Goal: Task Accomplishment & Management: Complete application form

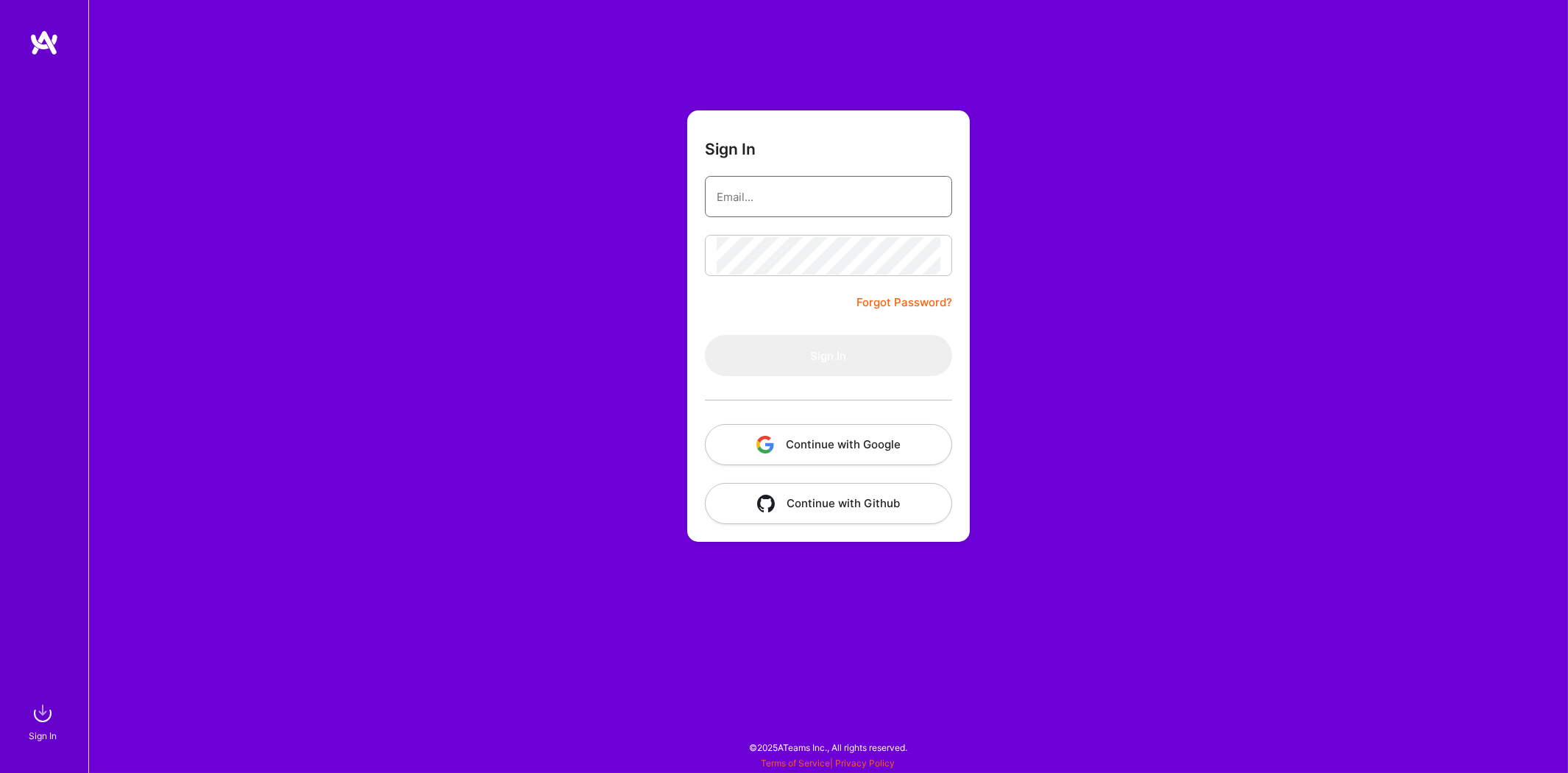
type input "[PERSON_NAME][EMAIL_ADDRESS][DOMAIN_NAME]"
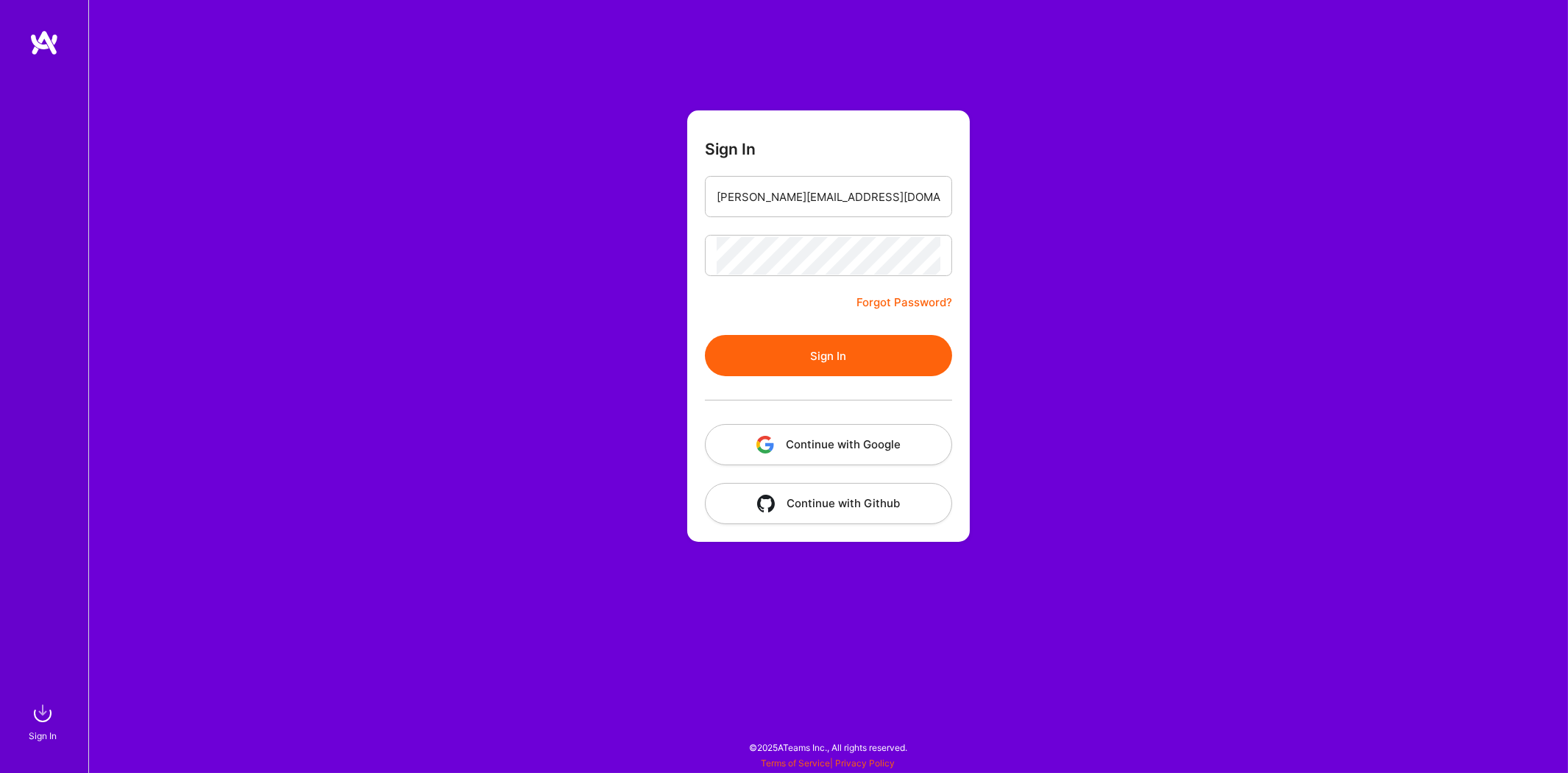
click at [775, 352] on button "Sign In" at bounding box center [829, 355] width 247 height 42
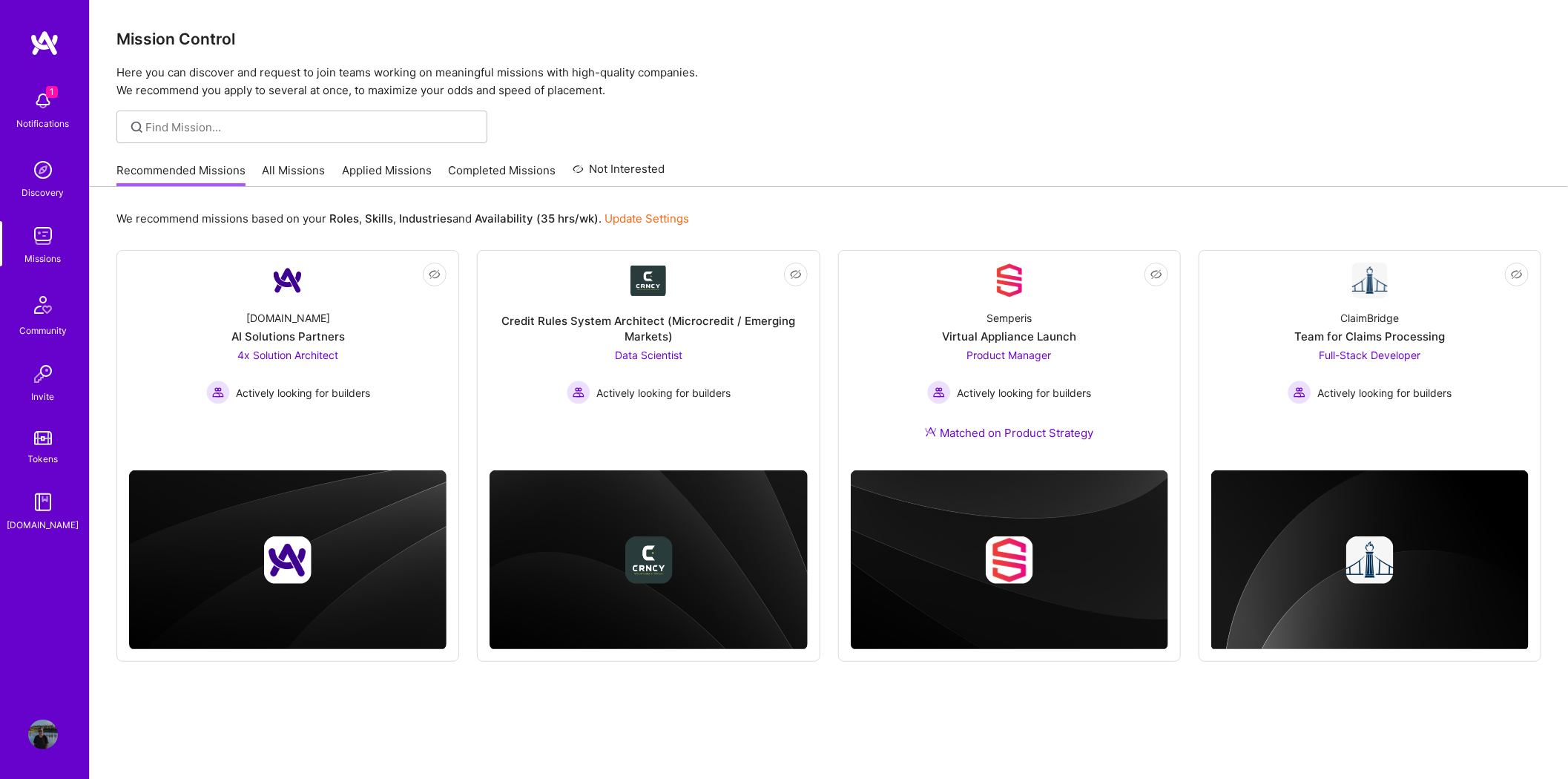
click at [38, 97] on img at bounding box center [43, 101] width 30 height 30
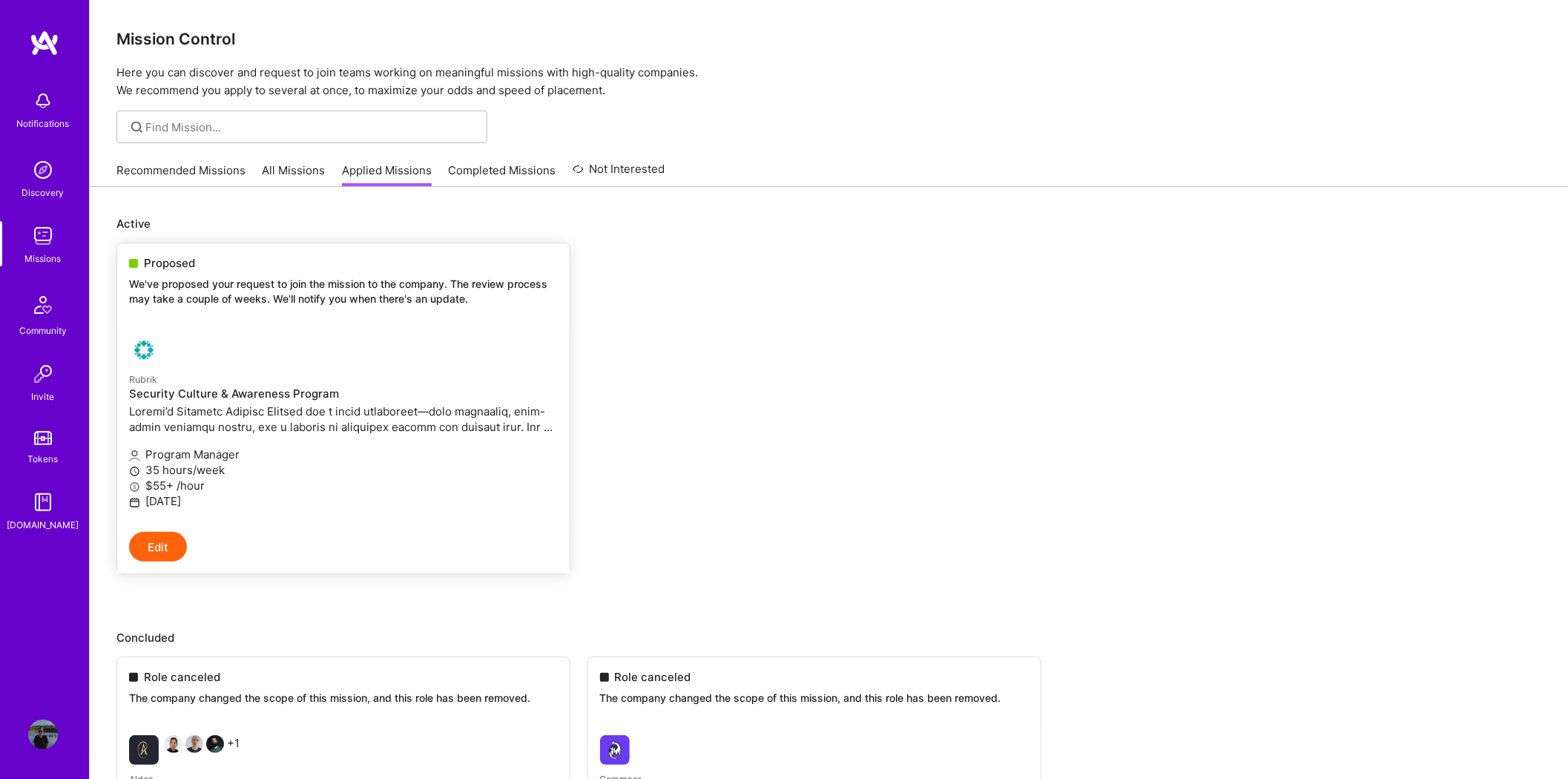
click at [248, 390] on h4 "Security Culture & Awareness Program" at bounding box center [343, 394] width 429 height 14
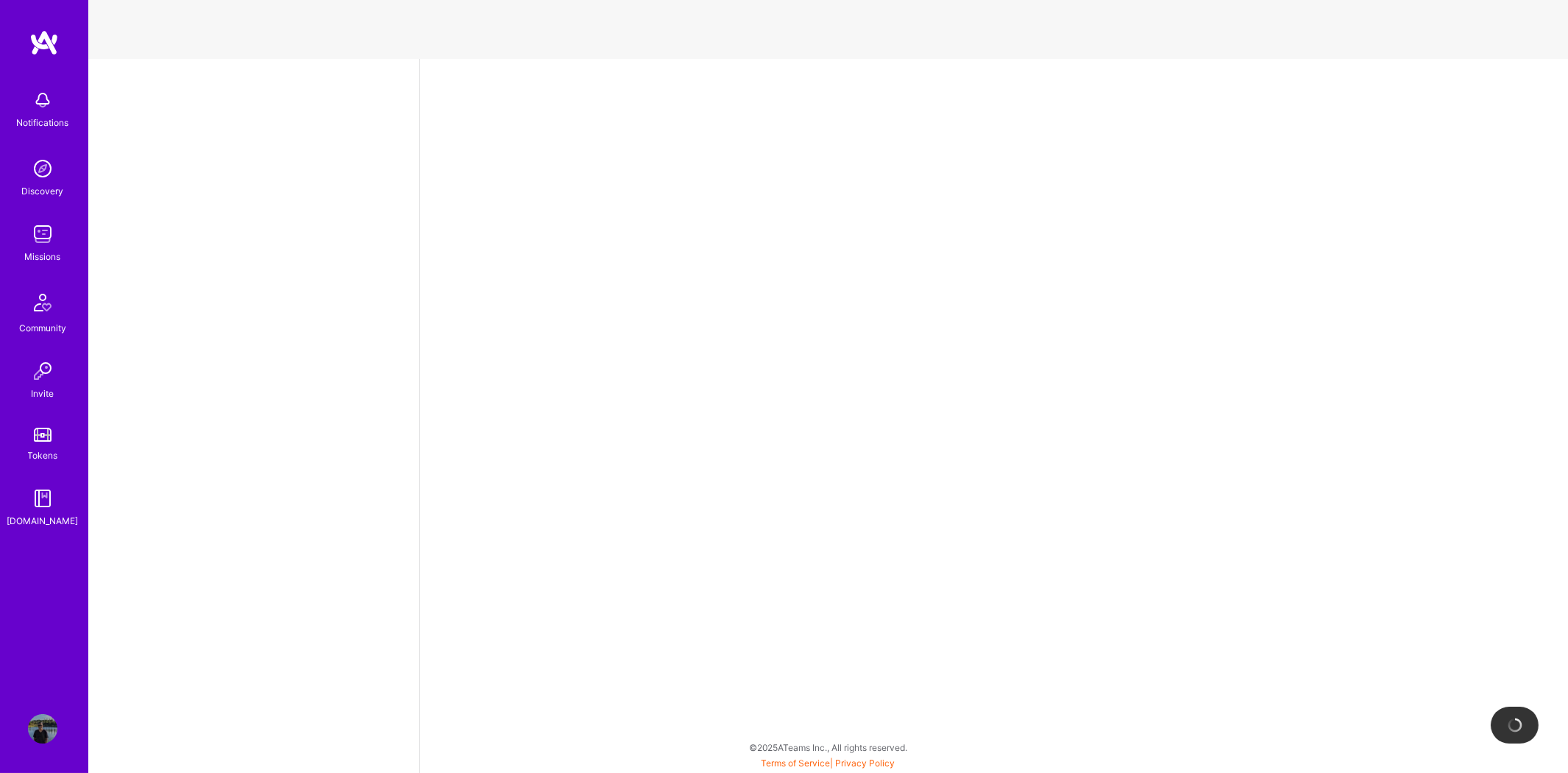
select select "GB"
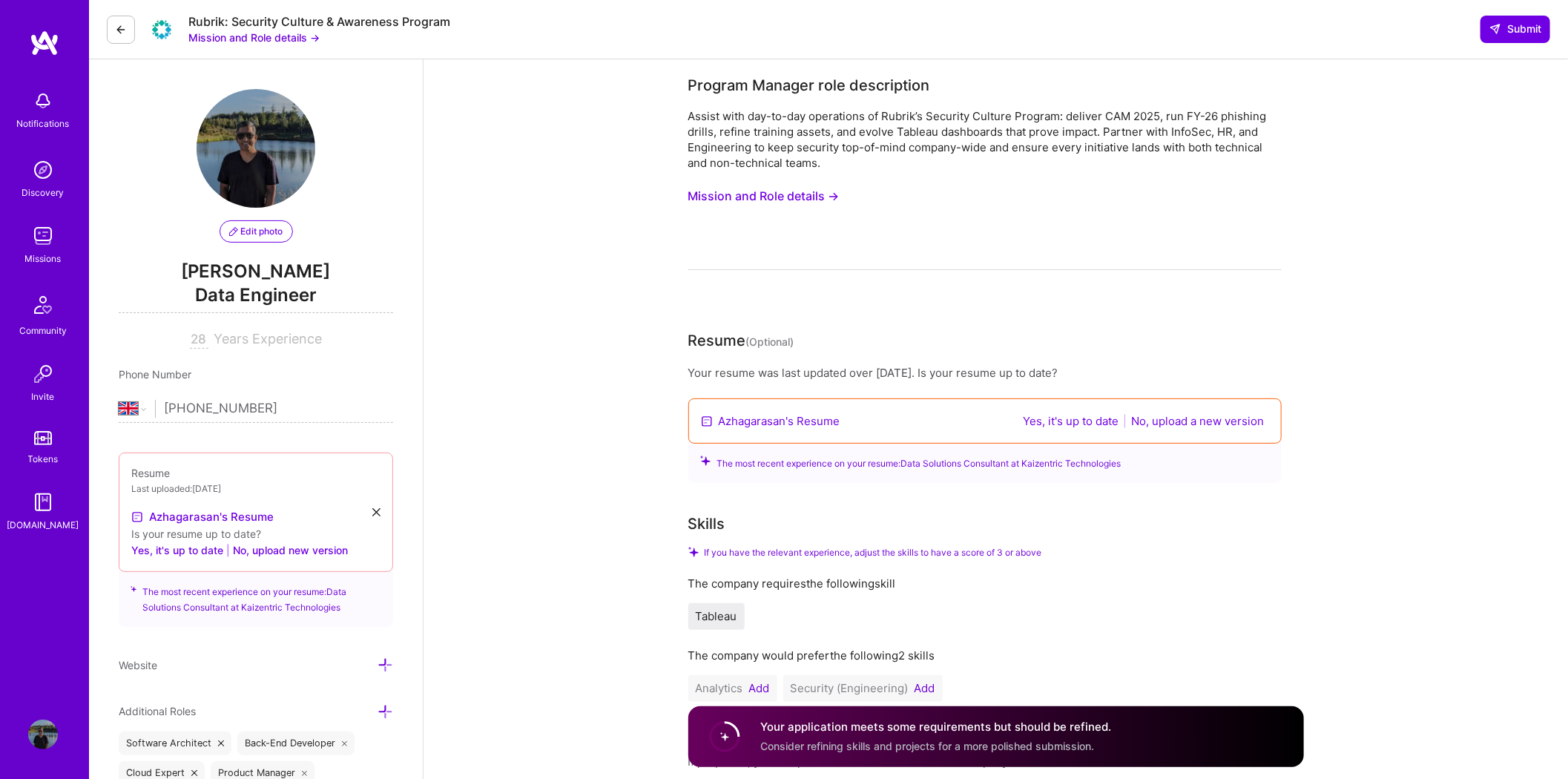
click at [806, 193] on button "Mission and Role details →" at bounding box center [763, 196] width 151 height 27
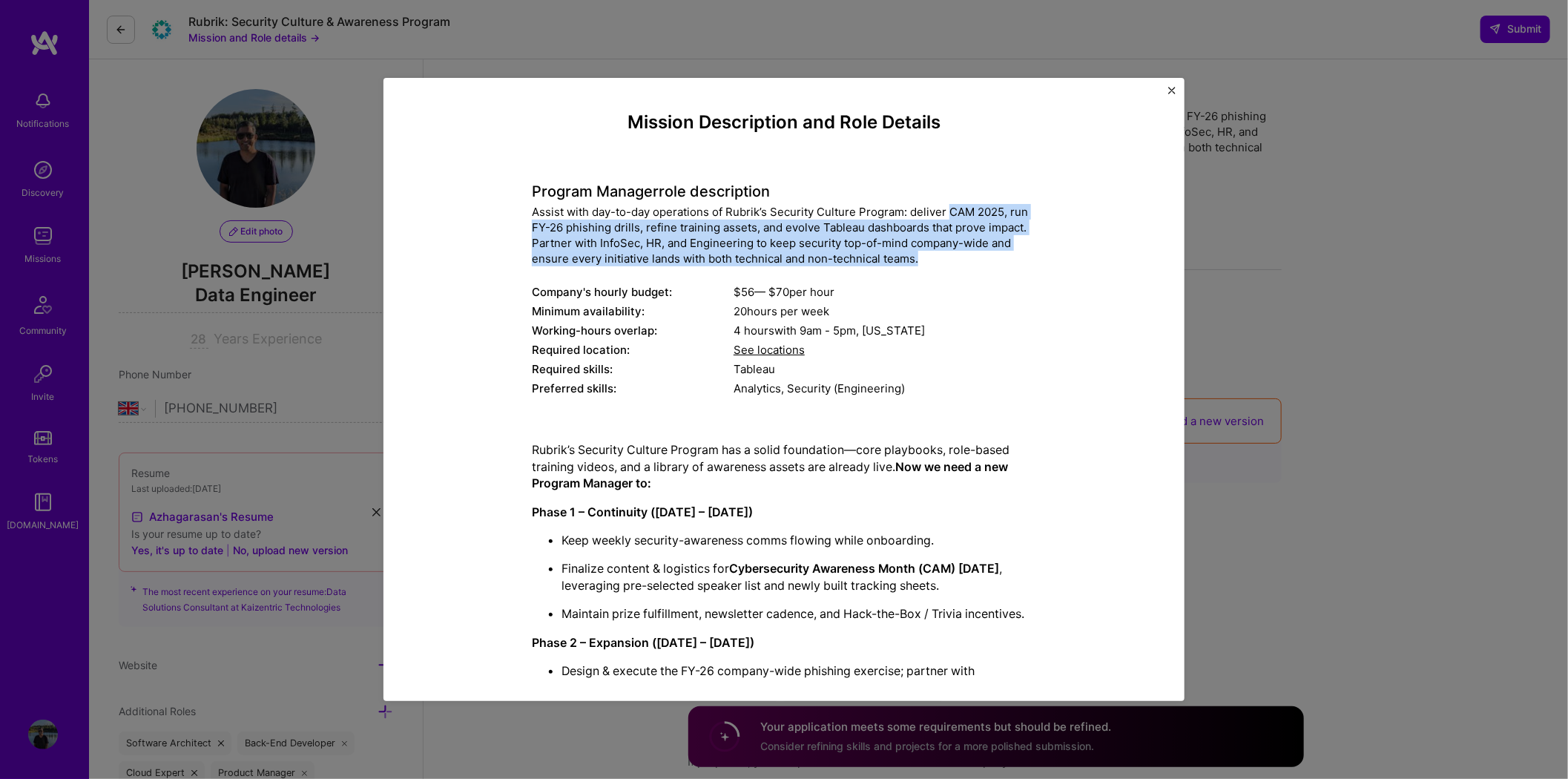
drag, startPoint x: 940, startPoint y: 209, endPoint x: 992, endPoint y: 256, distance: 70.1
click at [992, 256] on div "Assist with day-to-day operations of Rubrik’s Security Culture Program: deliver…" at bounding box center [784, 234] width 504 height 62
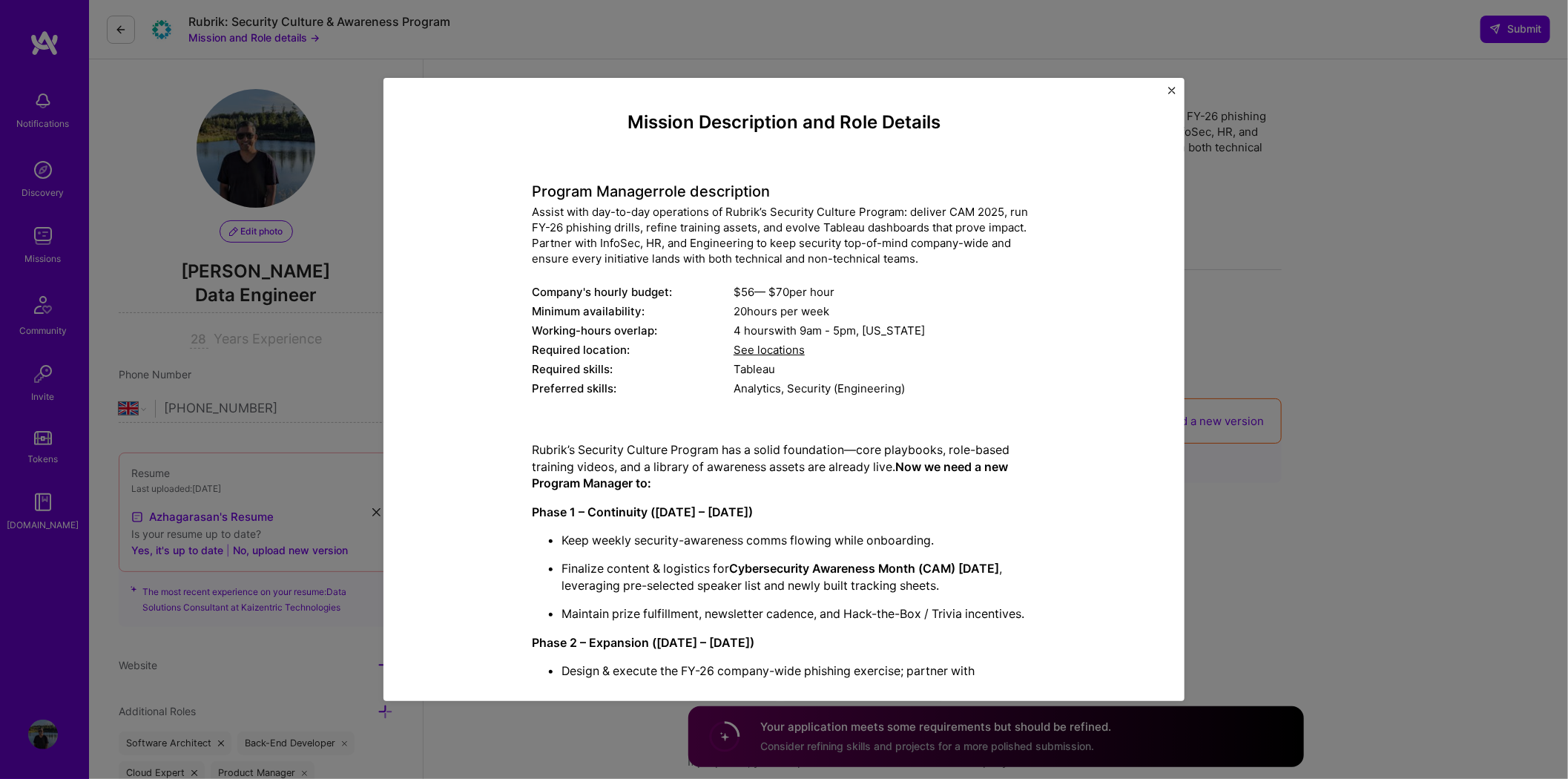
click at [1024, 304] on div "20 hours per week" at bounding box center [885, 311] width 302 height 15
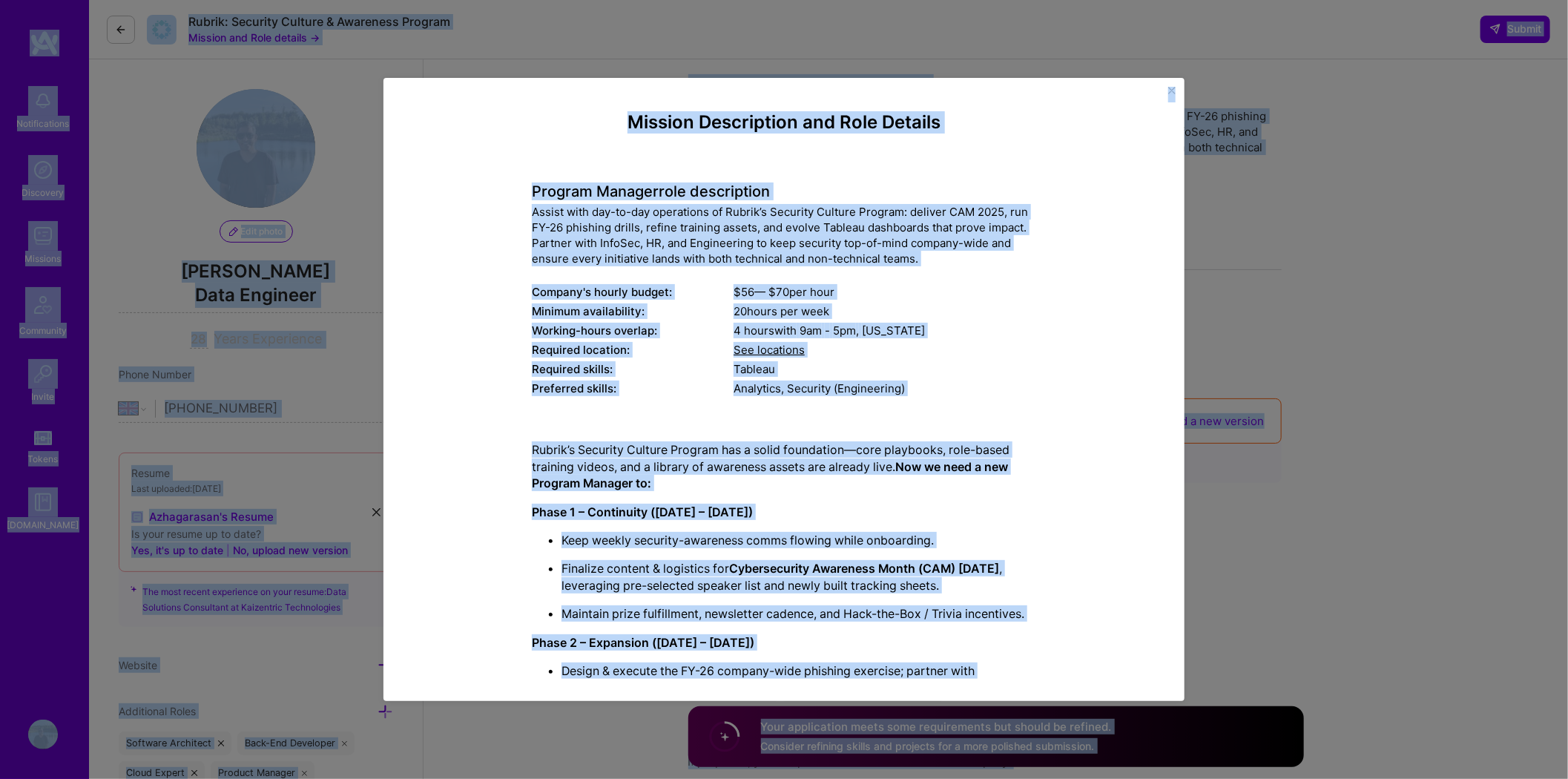
click at [969, 328] on div "4 hours with 9am - 5pm , [US_STATE]" at bounding box center [885, 330] width 302 height 15
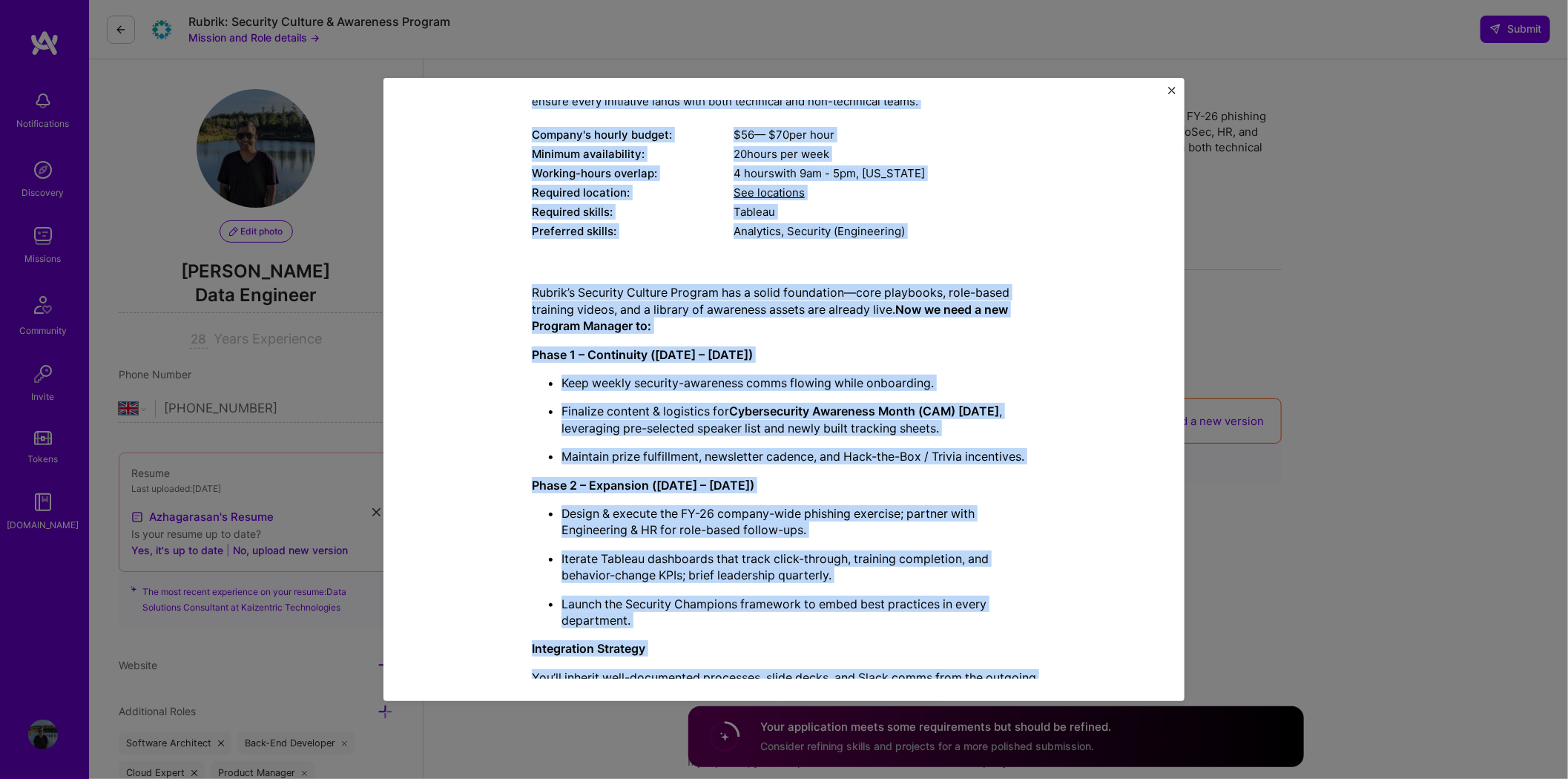
scroll to position [221, 0]
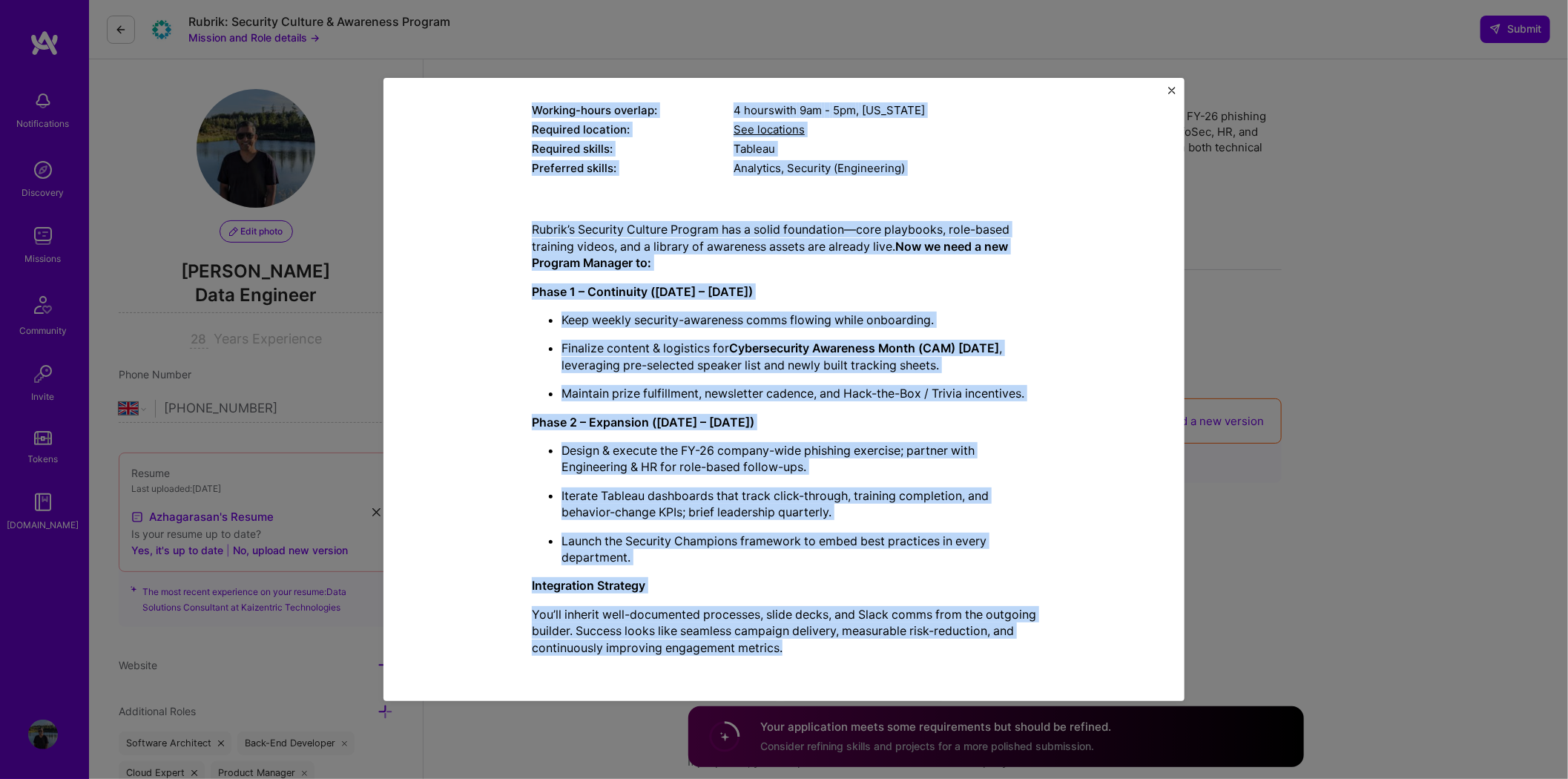
drag, startPoint x: 618, startPoint y: 117, endPoint x: 1025, endPoint y: 674, distance: 689.9
click at [1025, 674] on div "Mission Description and Role Details Program Manager role description Assist wi…" at bounding box center [784, 389] width 756 height 579
copy div "Loremip Dolorsitame con Adip Elitsed Doeiusm Tempori utla etdoloremag Aliqua en…"
click at [810, 508] on p "Iterate Tableau dashboards that track click-through, training completion, and b…" at bounding box center [799, 504] width 475 height 33
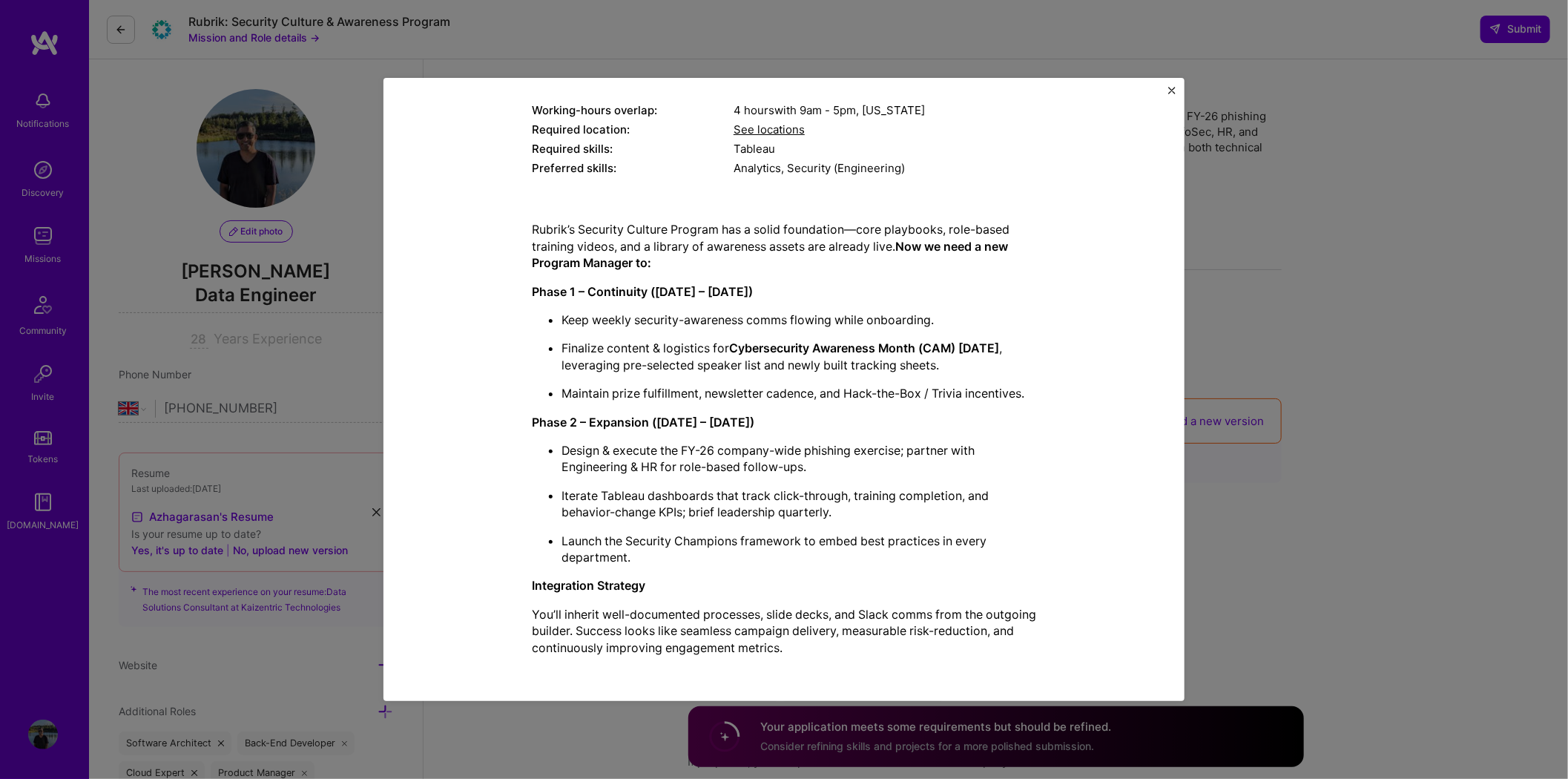
click at [620, 291] on strong "Phase 1 – Continuity ([DATE] – [DATE])" at bounding box center [642, 291] width 221 height 14
drag, startPoint x: 587, startPoint y: 319, endPoint x: 958, endPoint y: 323, distance: 371.0
click at [958, 323] on p "Keep weekly security-awareness comms flowing while onboarding." at bounding box center [799, 319] width 475 height 16
drag, startPoint x: 549, startPoint y: 343, endPoint x: 716, endPoint y: 345, distance: 167.0
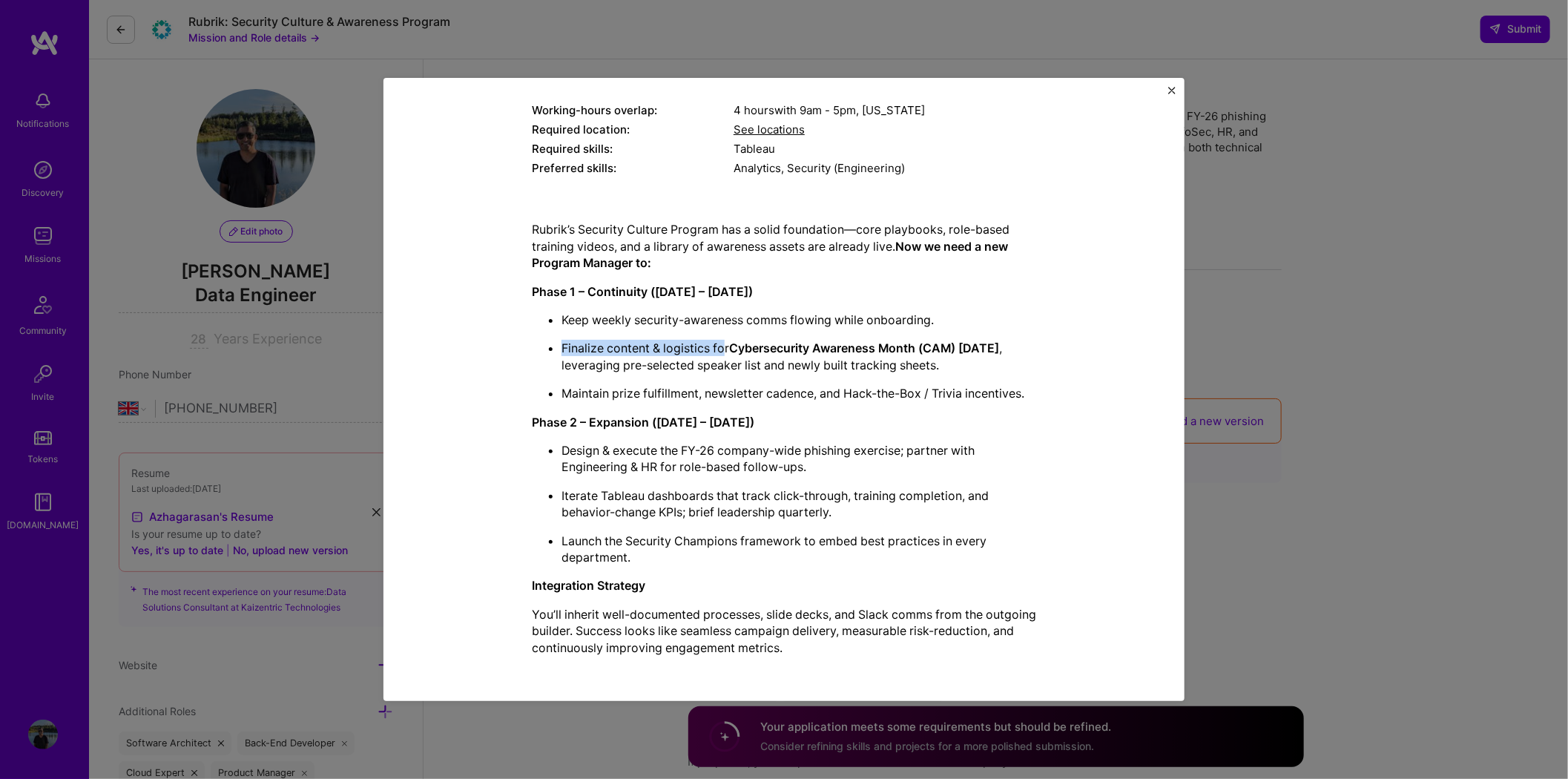
click at [716, 345] on ul "Keep weekly security-awareness comms flowing while onboarding. Finalize content…" at bounding box center [784, 357] width 504 height 90
drag, startPoint x: 611, startPoint y: 361, endPoint x: 775, endPoint y: 362, distance: 164.0
click at [775, 362] on p "Finalize content & logistics for Cybersecurity Awareness Month (CAM) [DATE] , l…" at bounding box center [799, 356] width 475 height 33
drag, startPoint x: 784, startPoint y: 365, endPoint x: 965, endPoint y: 365, distance: 181.0
click at [965, 365] on p "Finalize content & logistics for Cybersecurity Awareness Month (CAM) [DATE] , l…" at bounding box center [799, 356] width 475 height 33
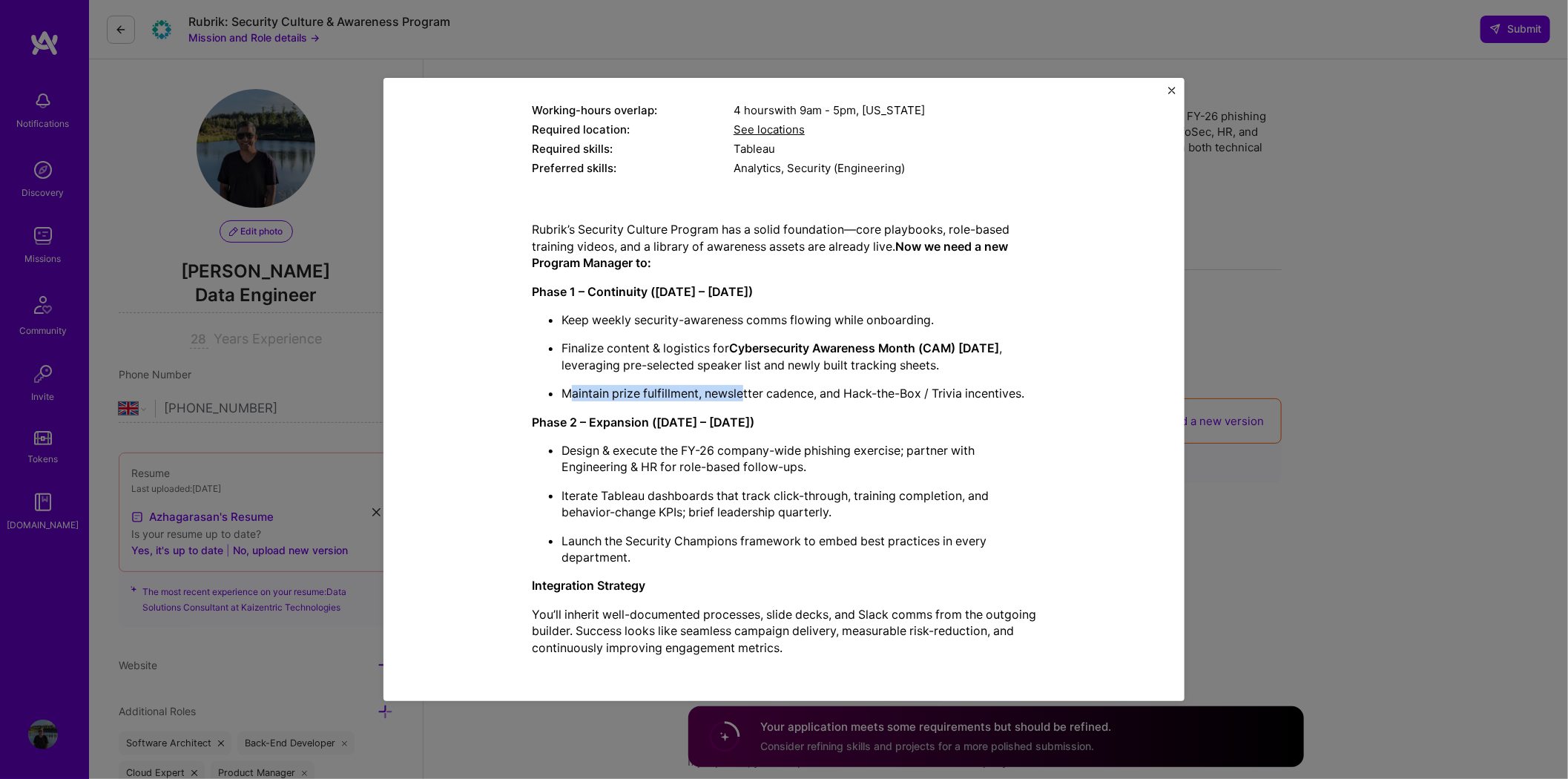
drag, startPoint x: 577, startPoint y: 394, endPoint x: 739, endPoint y: 395, distance: 162.0
click at [739, 395] on p "Maintain prize fulfillment, newsletter cadence, and Hack-the-Box / Trivia incen…" at bounding box center [799, 393] width 475 height 16
click at [768, 392] on p "Maintain prize fulfillment, newsletter cadence, and Hack-the-Box / Trivia incen…" at bounding box center [799, 393] width 475 height 16
drag, startPoint x: 698, startPoint y: 390, endPoint x: 806, endPoint y: 389, distance: 108.0
click at [806, 389] on p "Maintain prize fulfillment, newsletter cadence, and Hack-the-Box / Trivia incen…" at bounding box center [799, 393] width 475 height 16
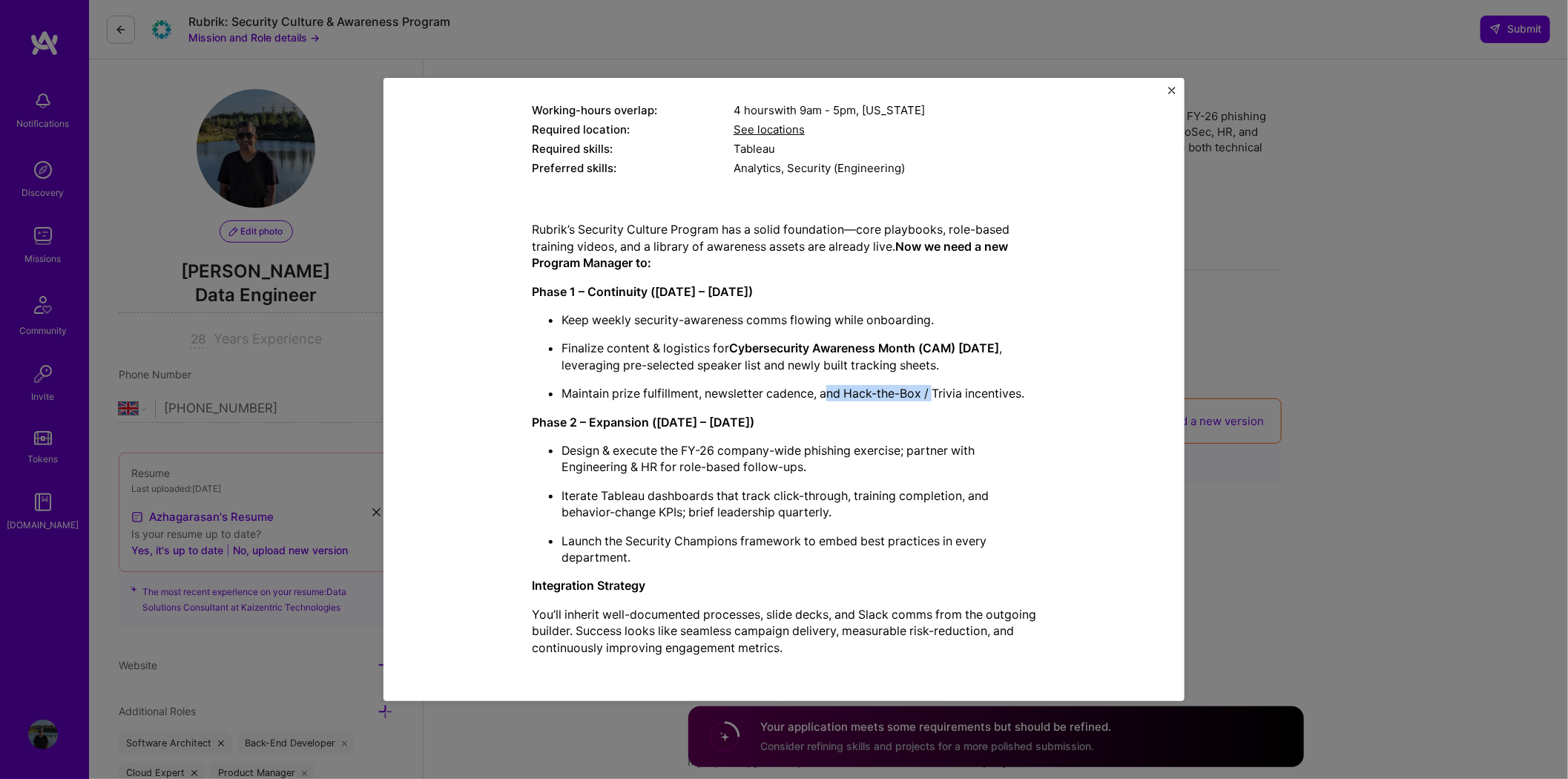
drag, startPoint x: 824, startPoint y: 390, endPoint x: 931, endPoint y: 395, distance: 107.1
click at [931, 395] on p "Maintain prize fulfillment, newsletter cadence, and Hack-the-Box / Trivia incen…" at bounding box center [799, 393] width 475 height 16
drag, startPoint x: 576, startPoint y: 498, endPoint x: 717, endPoint y: 492, distance: 141.1
click at [717, 492] on p "Iterate Tableau dashboards that track click-through, training completion, and b…" at bounding box center [799, 504] width 475 height 33
drag, startPoint x: 698, startPoint y: 512, endPoint x: 848, endPoint y: 512, distance: 150.0
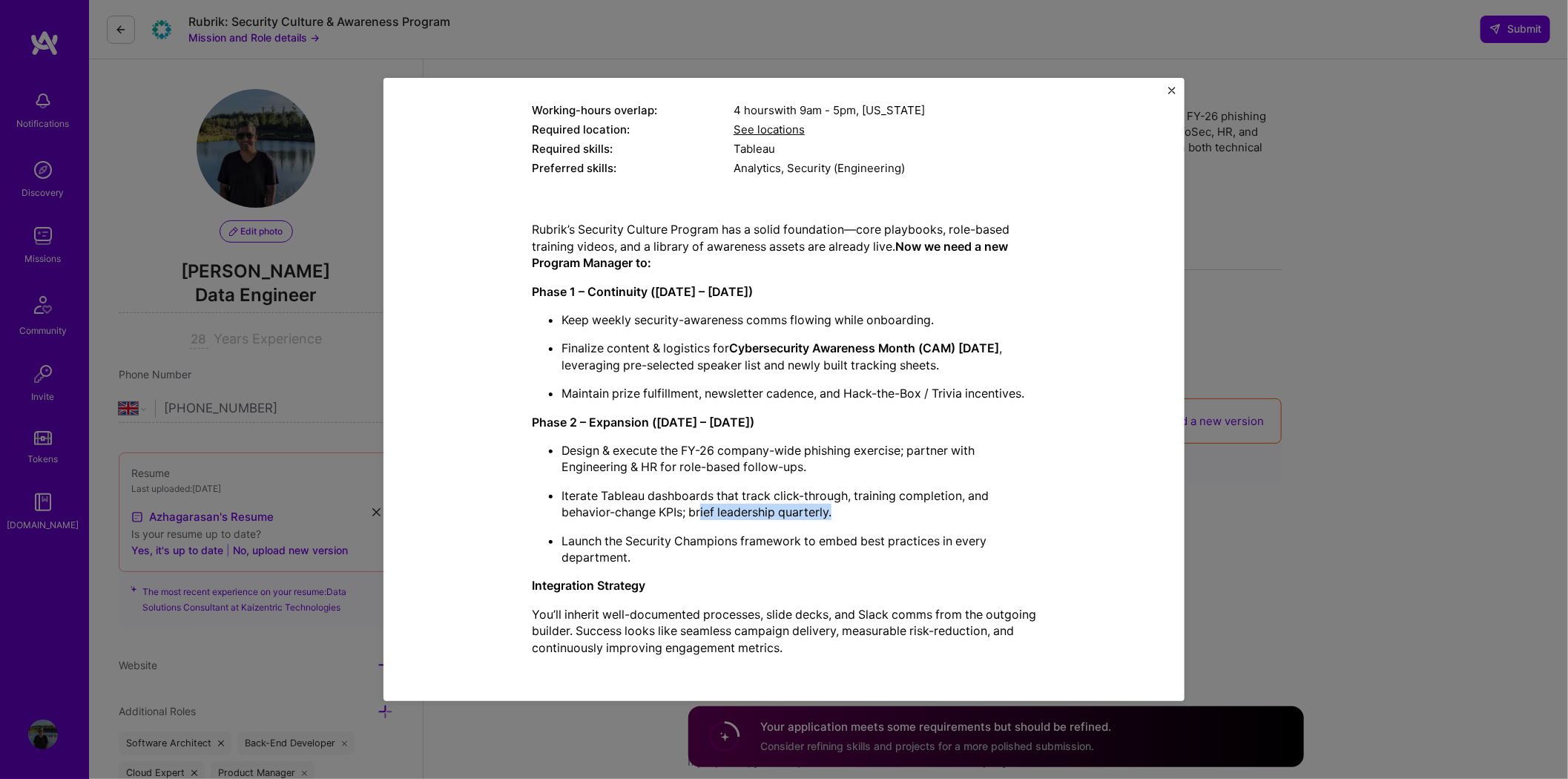
click at [848, 512] on p "Iterate Tableau dashboards that track click-through, training completion, and b…" at bounding box center [799, 504] width 475 height 33
drag, startPoint x: 566, startPoint y: 542, endPoint x: 693, endPoint y: 538, distance: 127.1
click at [693, 538] on p "Launch the Security Champions framework to embed best practices in every depart…" at bounding box center [799, 549] width 475 height 33
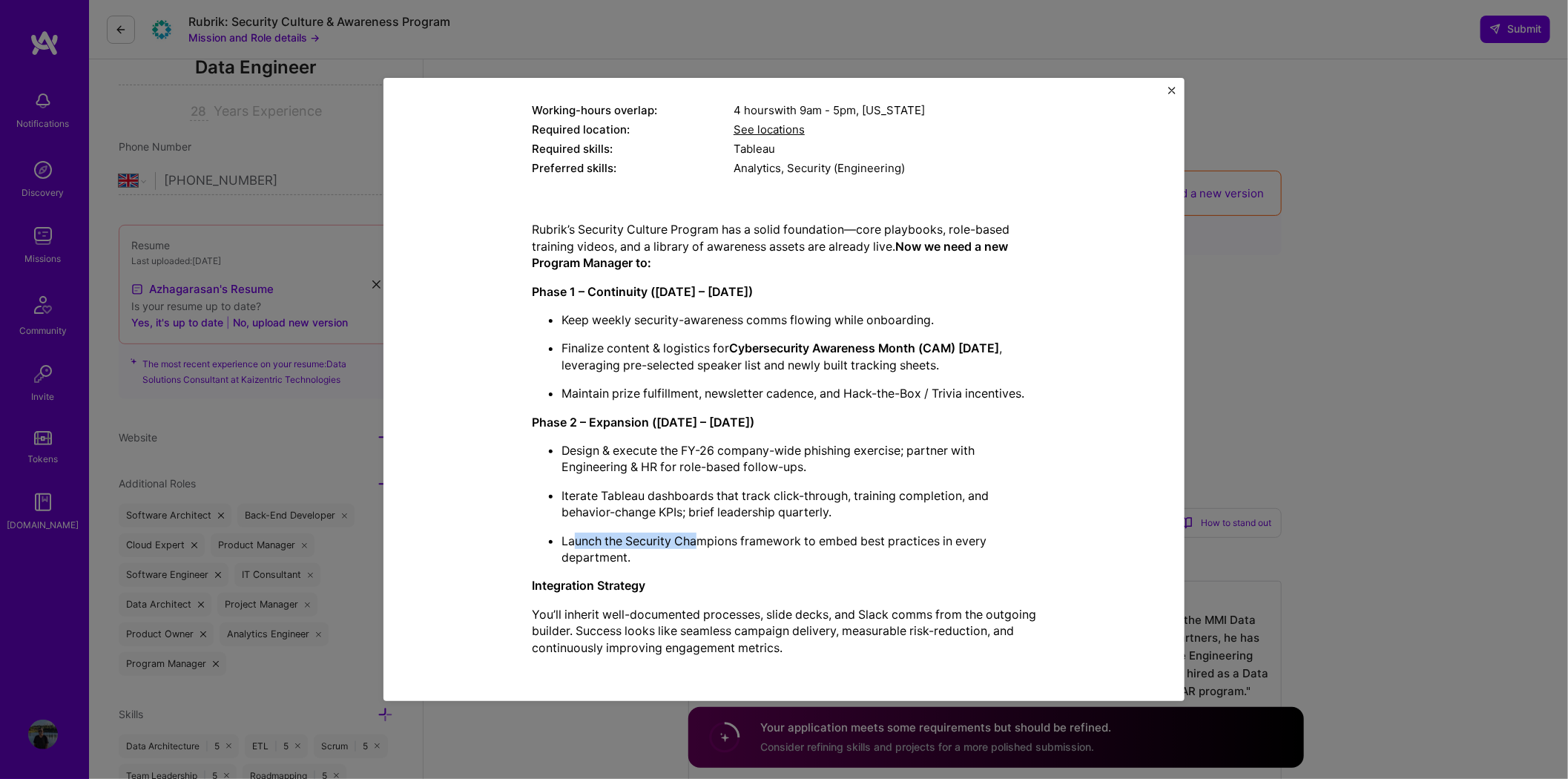
scroll to position [247, 0]
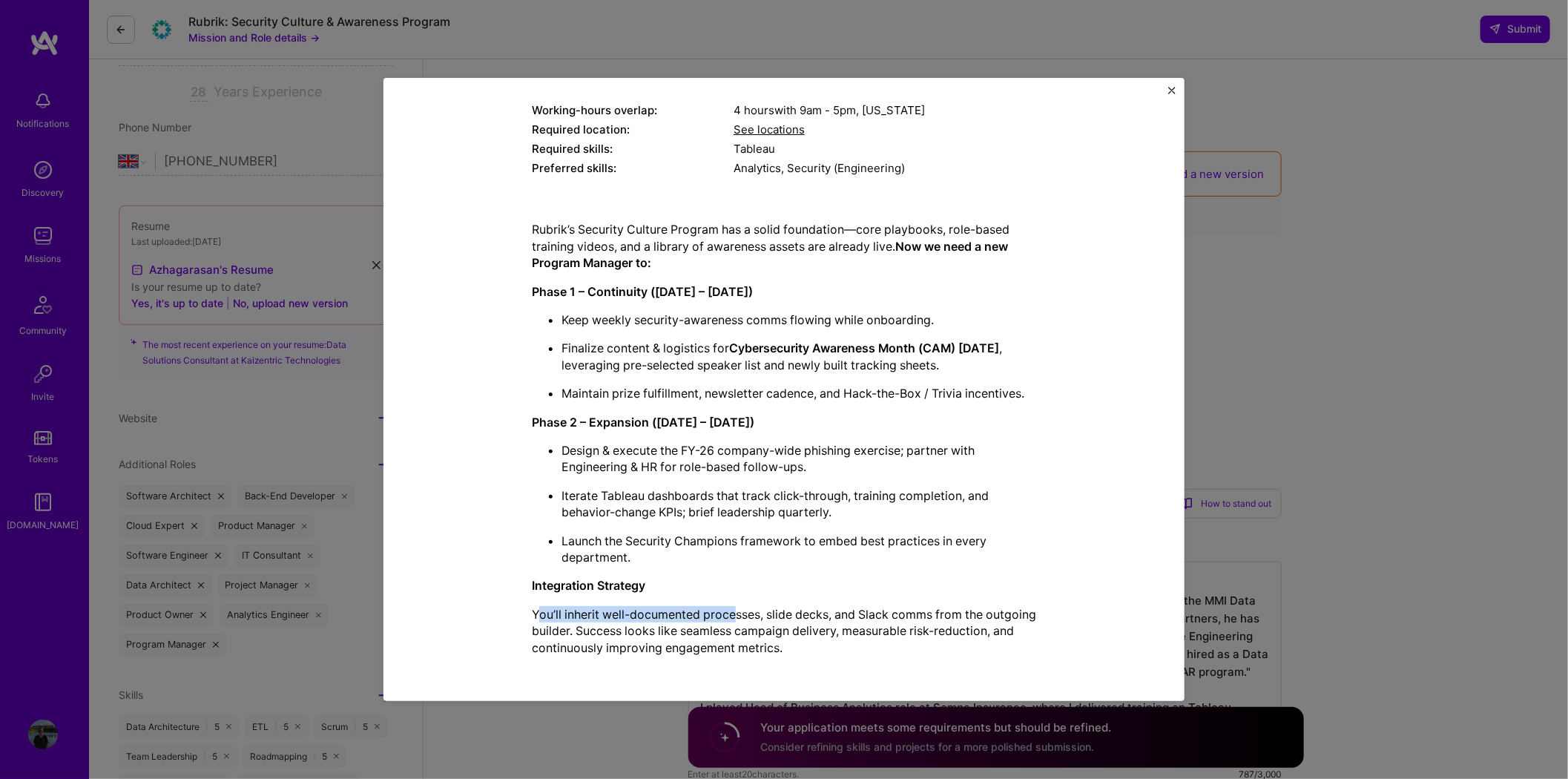
drag, startPoint x: 531, startPoint y: 612, endPoint x: 729, endPoint y: 611, distance: 198.0
click at [729, 611] on p "You’ll inherit well-documented processes, slide decks, and Slack comms from the…" at bounding box center [784, 631] width 504 height 50
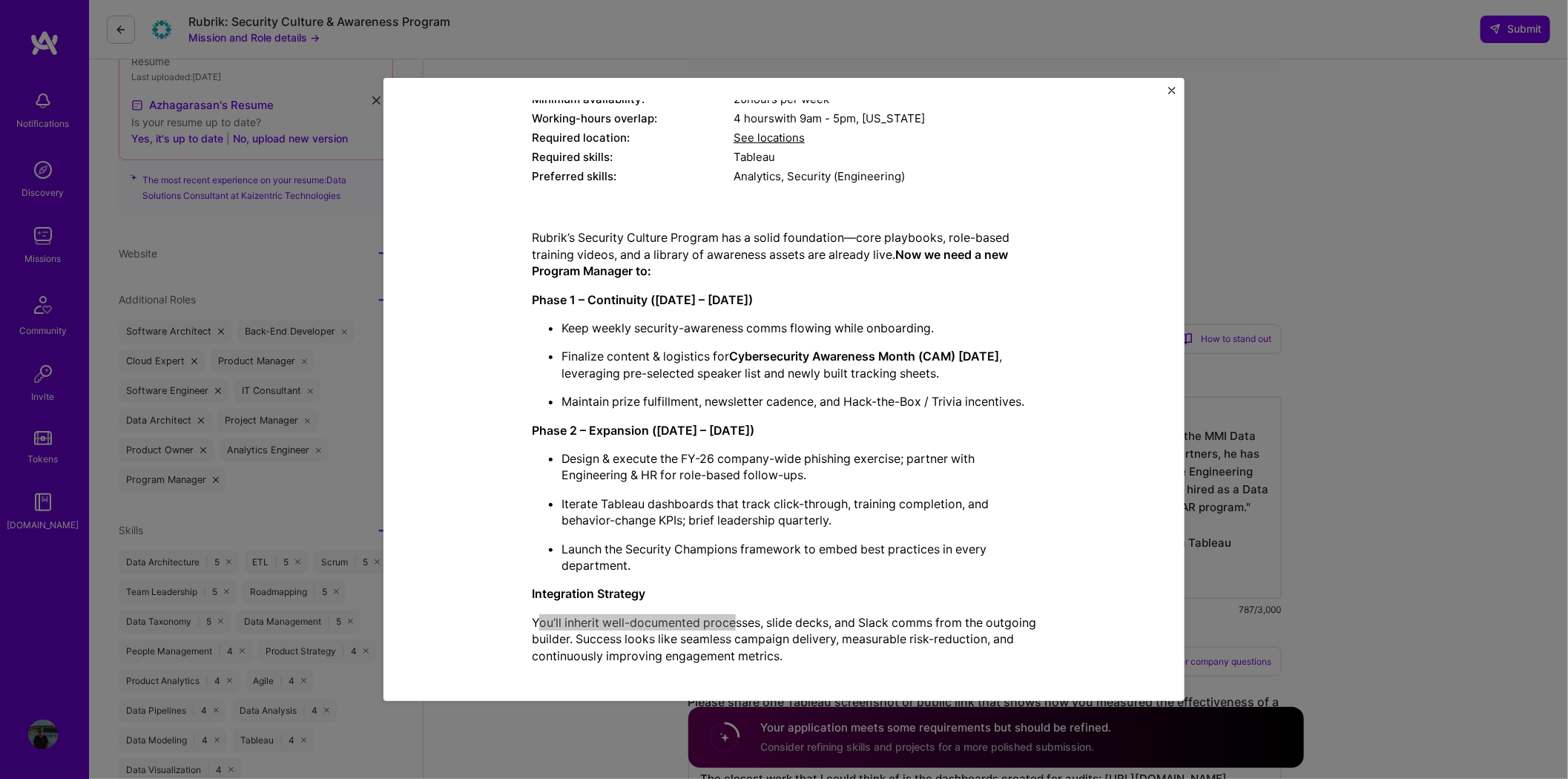
scroll to position [221, 0]
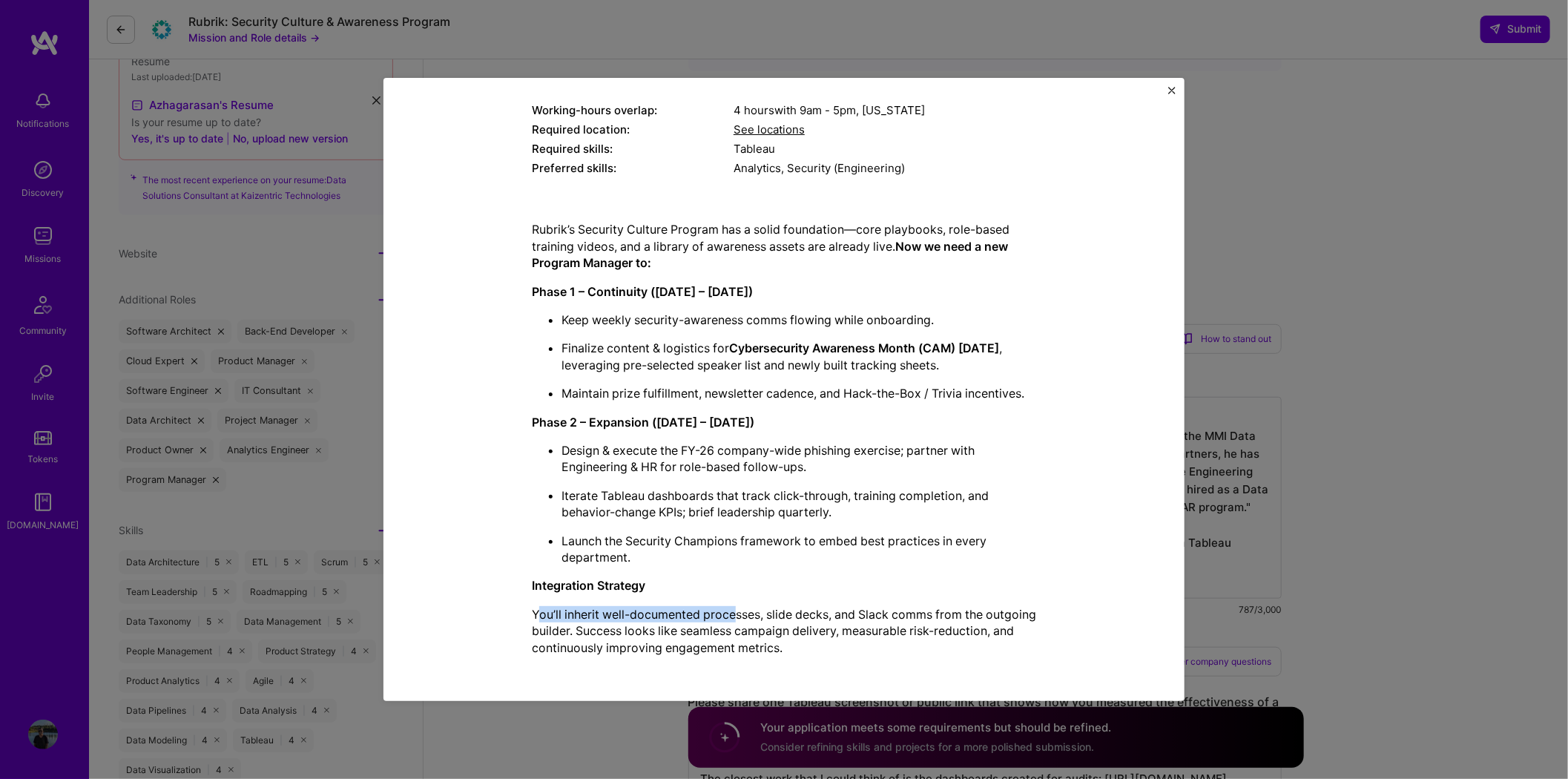
click at [1170, 87] on img "Close" at bounding box center [1171, 90] width 7 height 7
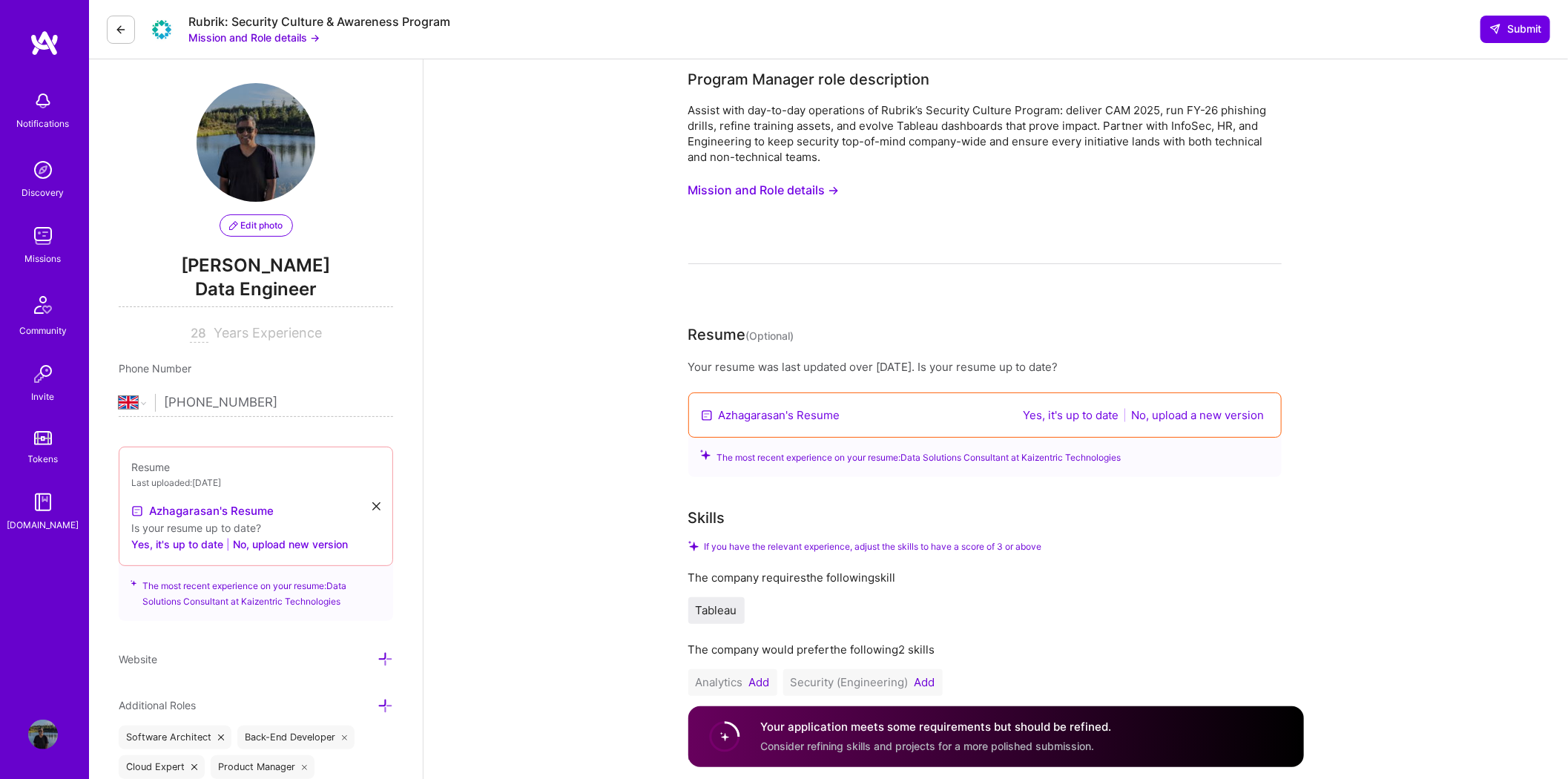
scroll to position [0, 0]
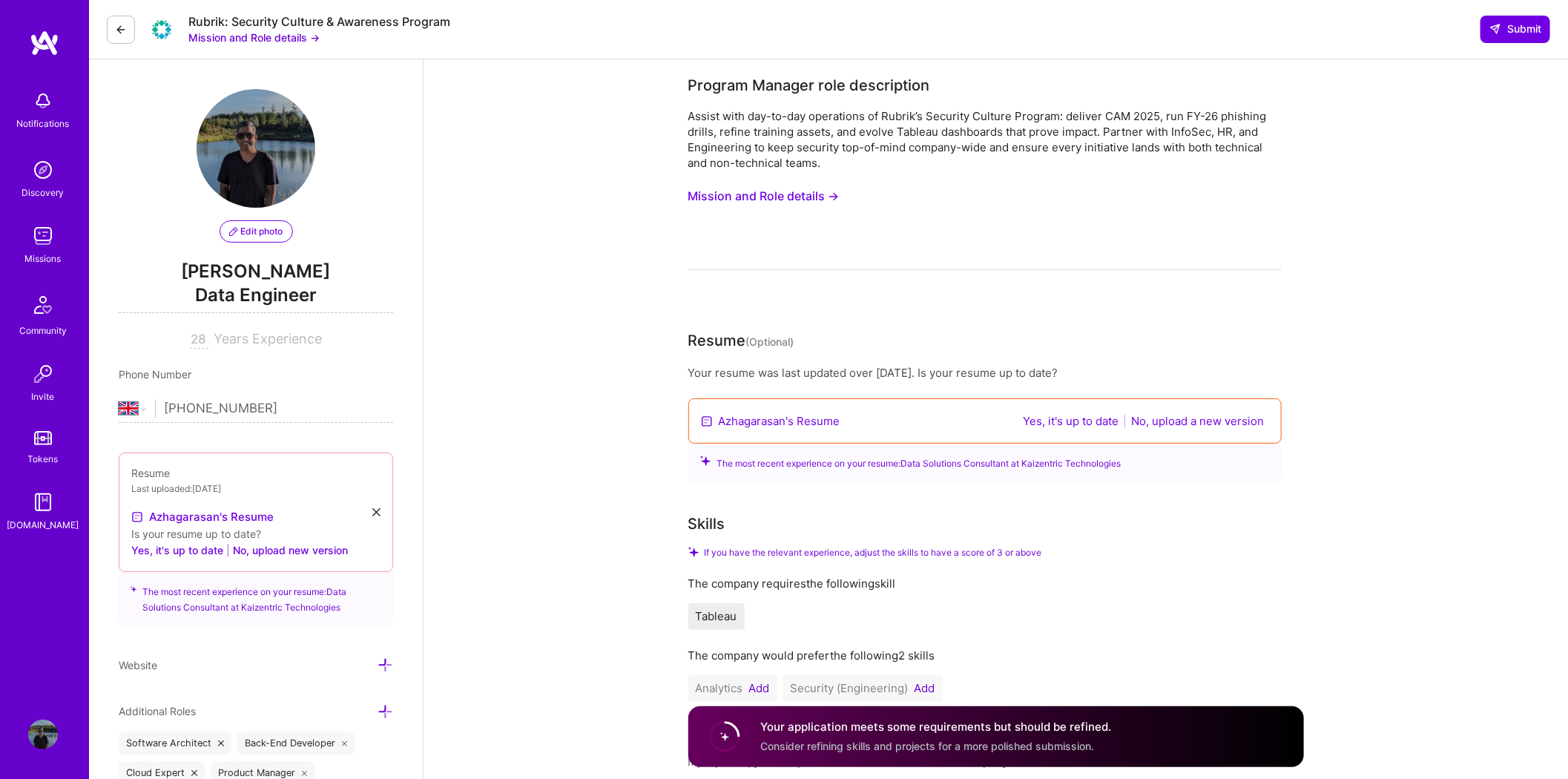
click at [233, 34] on button "Mission and Role details →" at bounding box center [253, 37] width 131 height 15
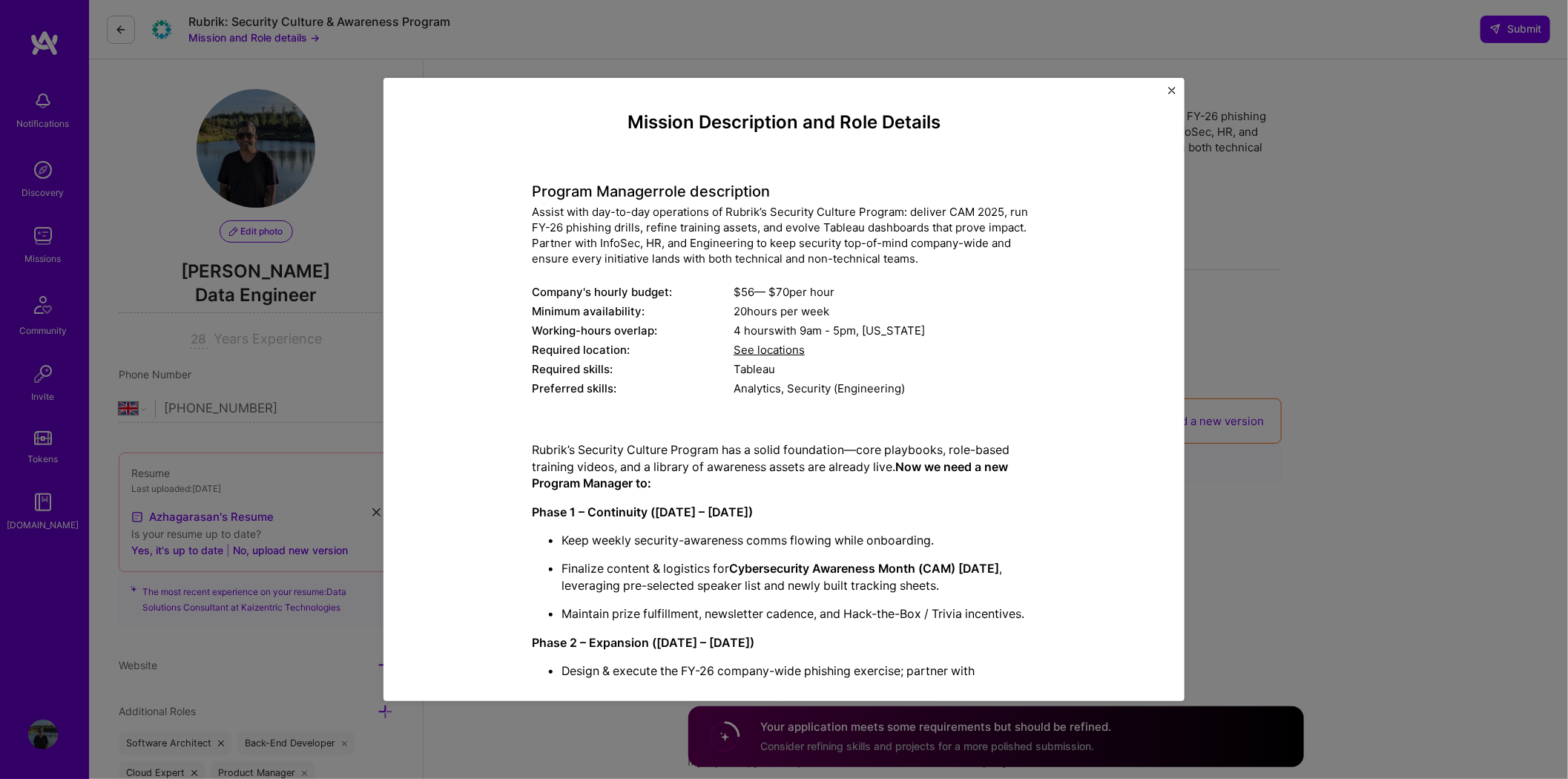
click at [114, 25] on div "Mission Description and Role Details Program Manager role description Assist wi…" at bounding box center [784, 390] width 1568 height 779
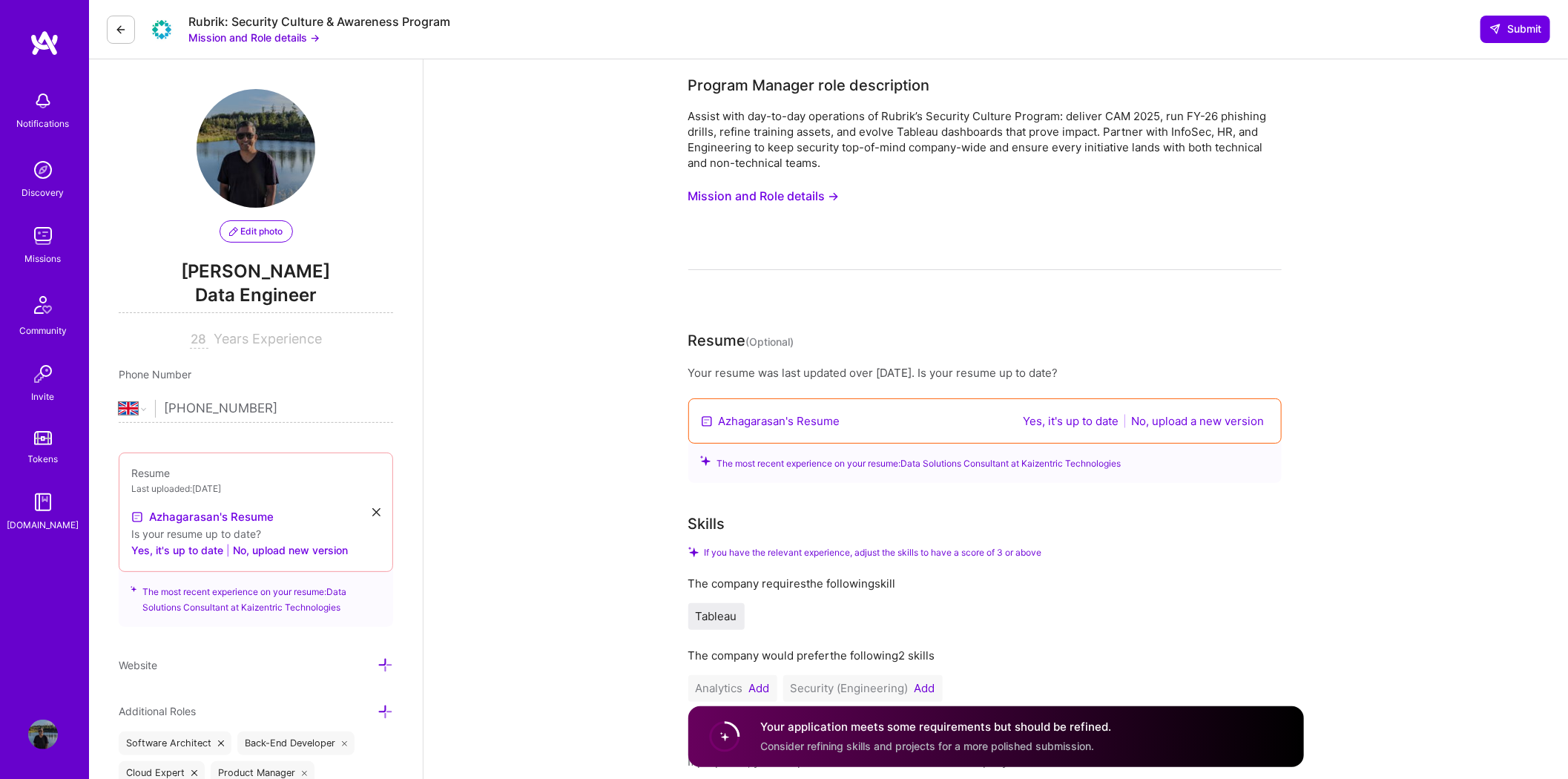
click at [123, 28] on icon at bounding box center [121, 29] width 12 height 12
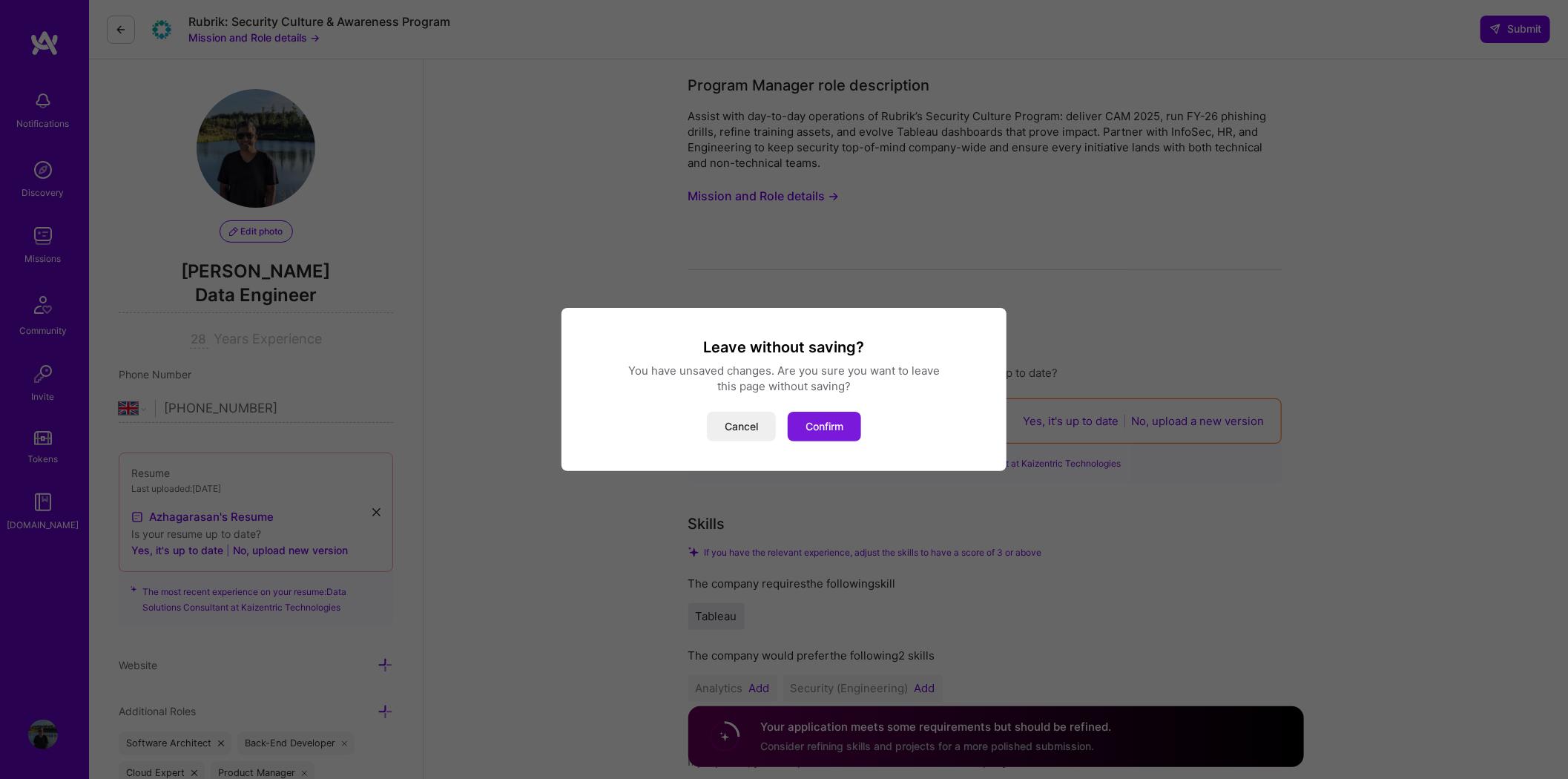
click at [839, 422] on button "Confirm" at bounding box center [824, 427] width 73 height 30
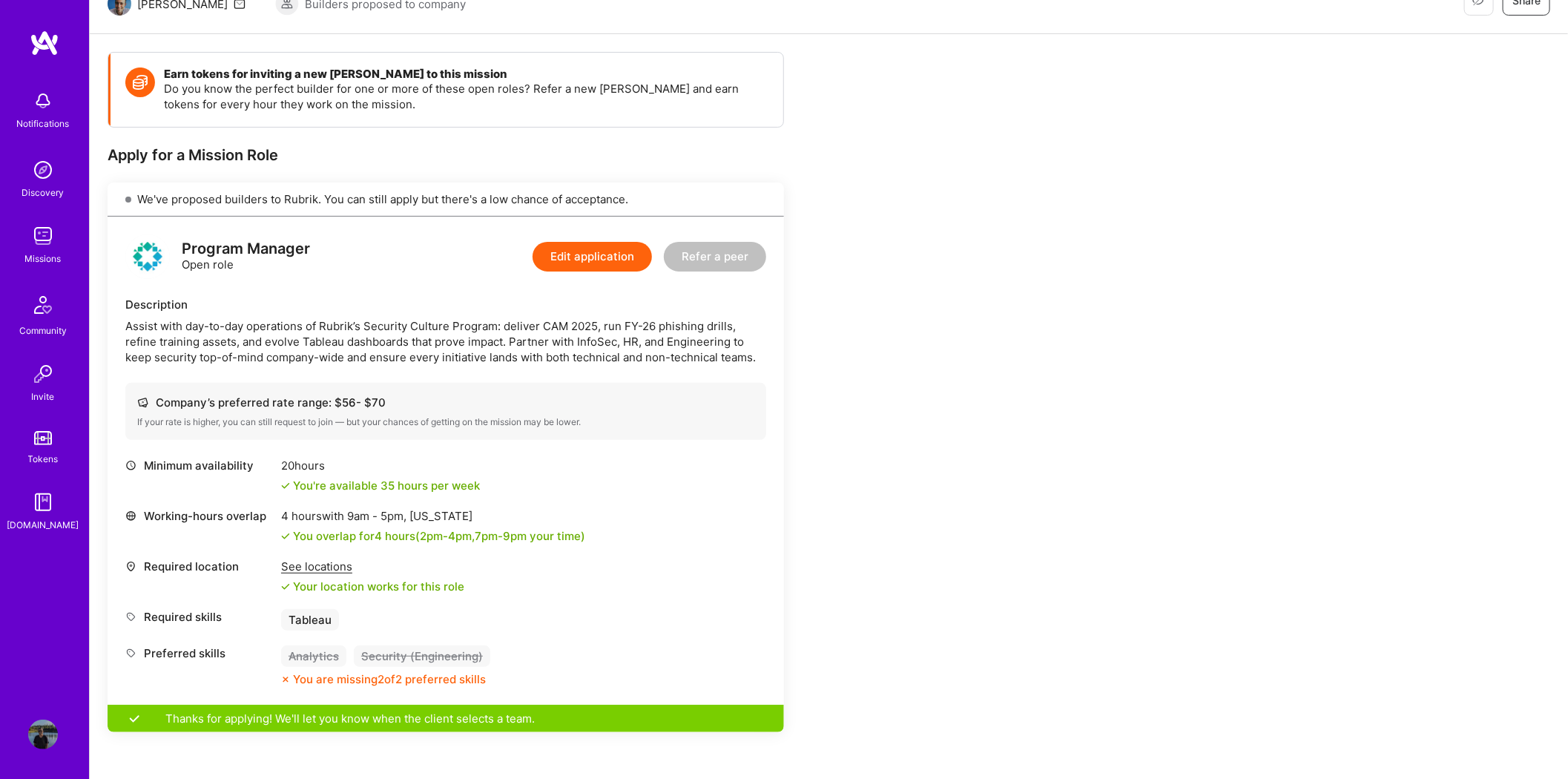
scroll to position [82, 0]
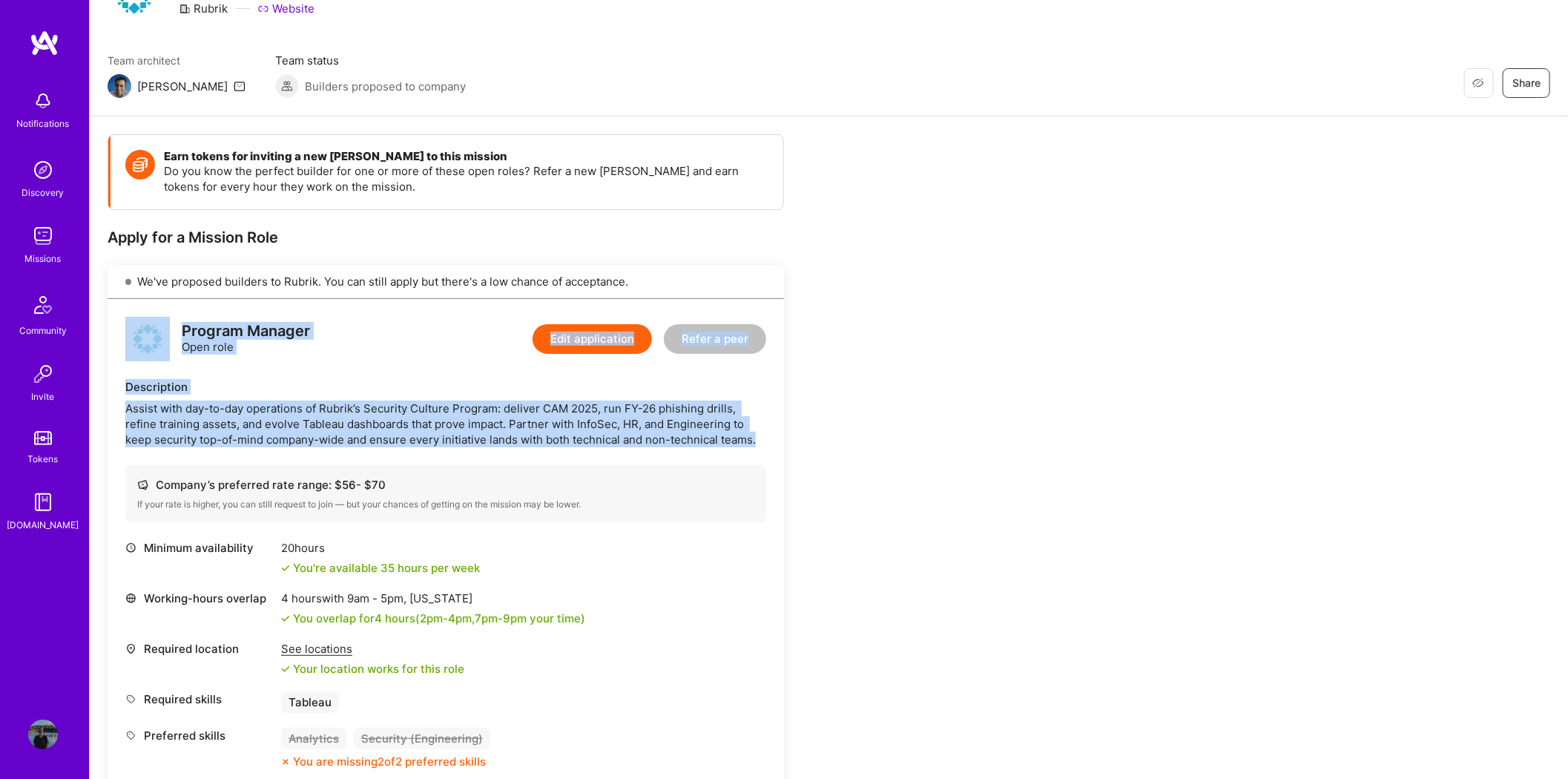
drag, startPoint x: 758, startPoint y: 441, endPoint x: 114, endPoint y: 336, distance: 652.5
click at [114, 336] on div "Program Manager Open role Edit application Refer a peer Description Assist with…" at bounding box center [446, 542] width 677 height 488
copy div "Program Manager Open role Edit application Refer a peer Description Assist with…"
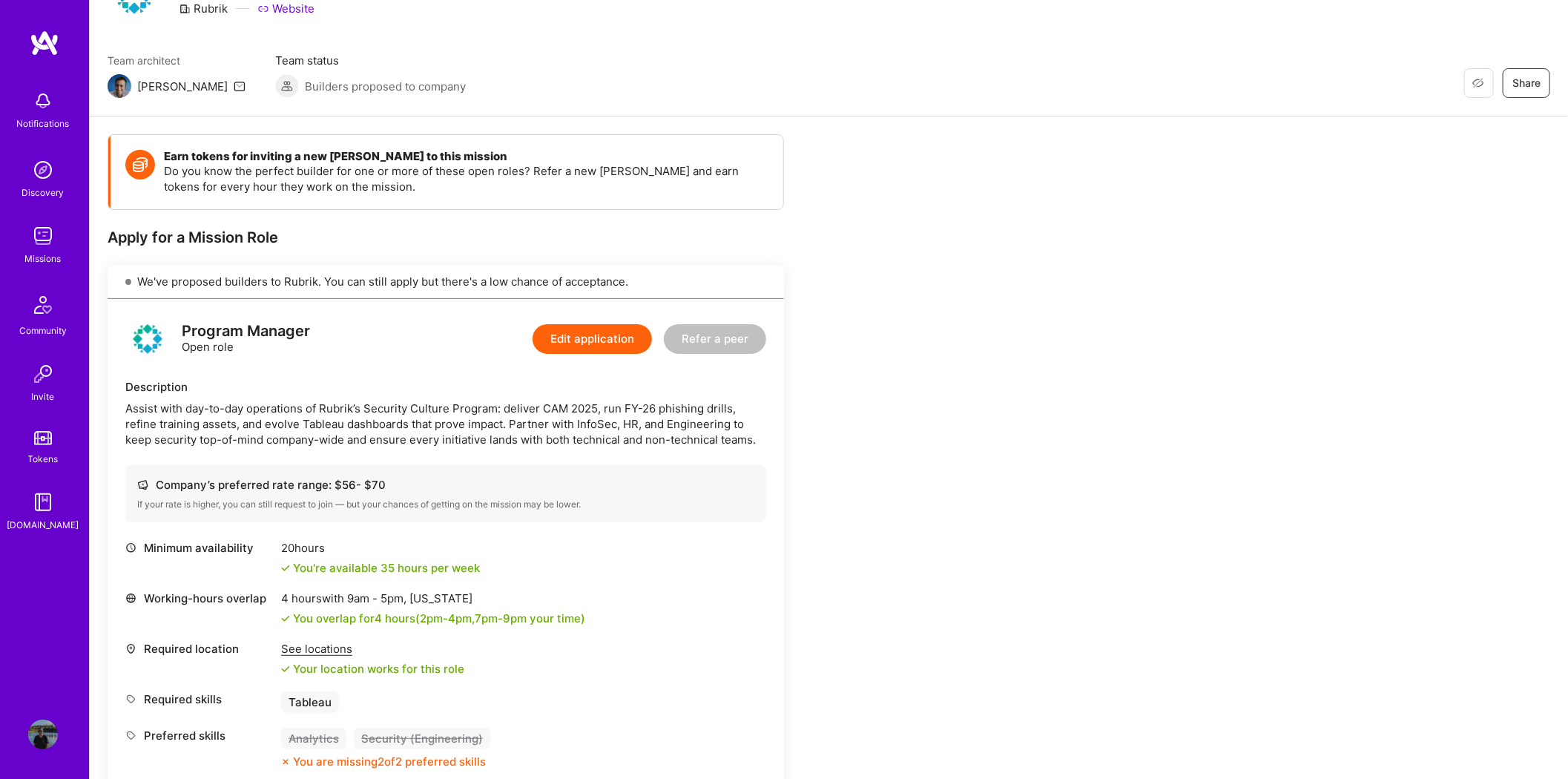
drag, startPoint x: 1456, startPoint y: 263, endPoint x: 1405, endPoint y: 256, distance: 51.5
click at [1456, 263] on div "Earn tokens for inviting a new [PERSON_NAME] to this mission Do you know the pe…" at bounding box center [829, 740] width 1478 height 1247
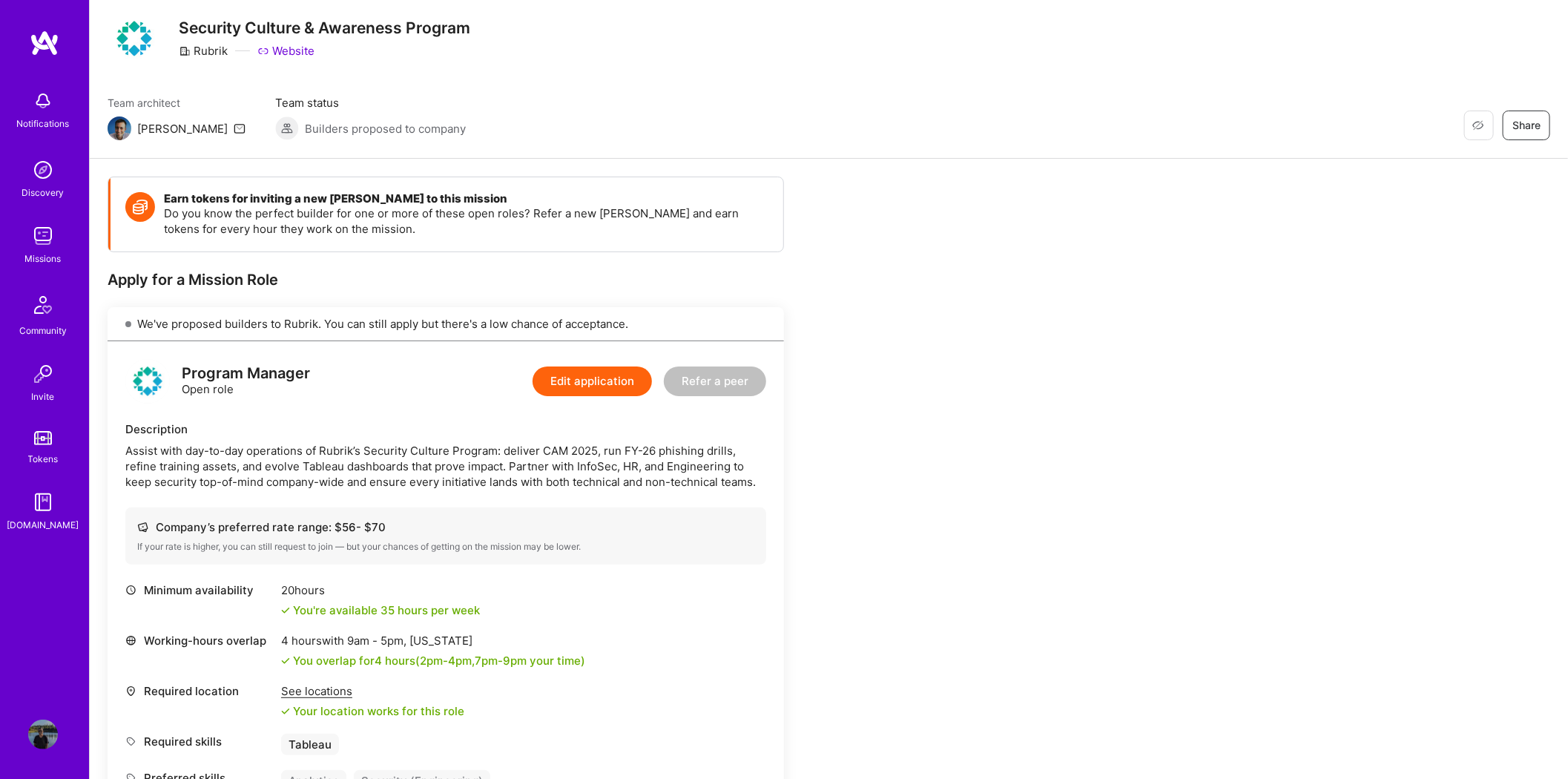
scroll to position [0, 0]
